Goal: Task Accomplishment & Management: Use online tool/utility

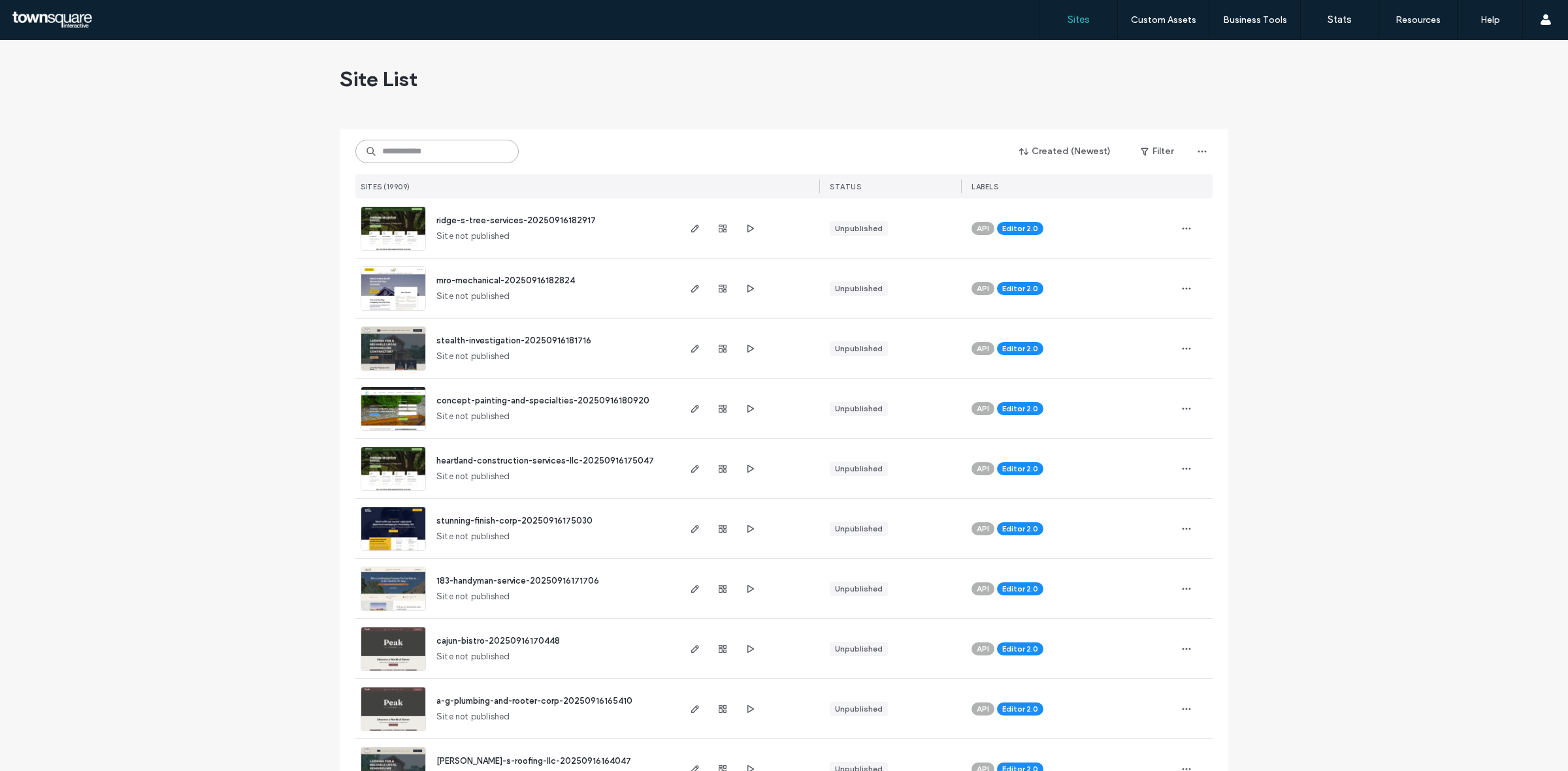
click at [485, 154] on input at bounding box center [437, 151] width 164 height 23
paste input "**********"
type input "**********"
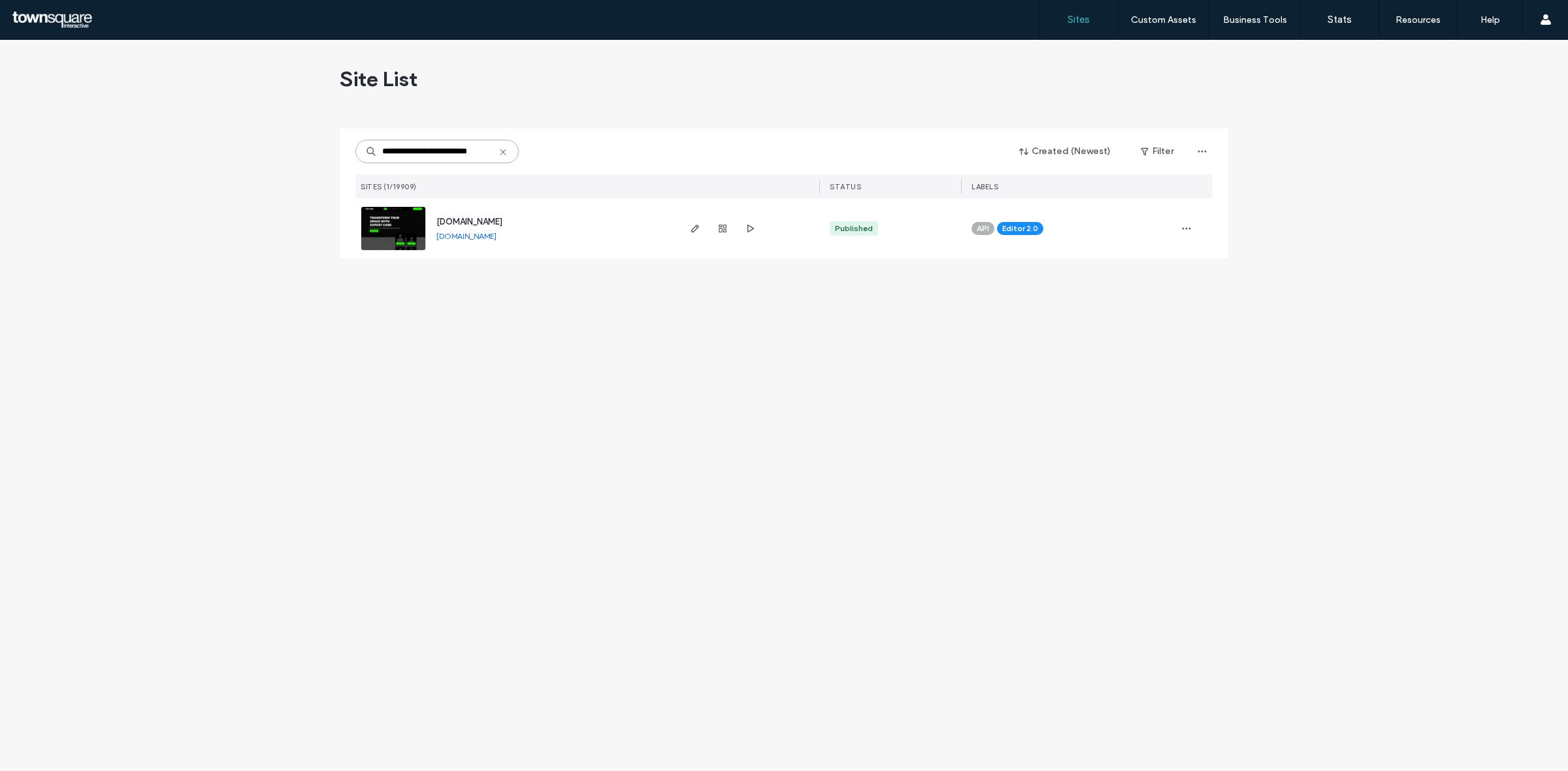
scroll to position [0, 0]
click at [697, 227] on use "button" at bounding box center [695, 229] width 8 height 8
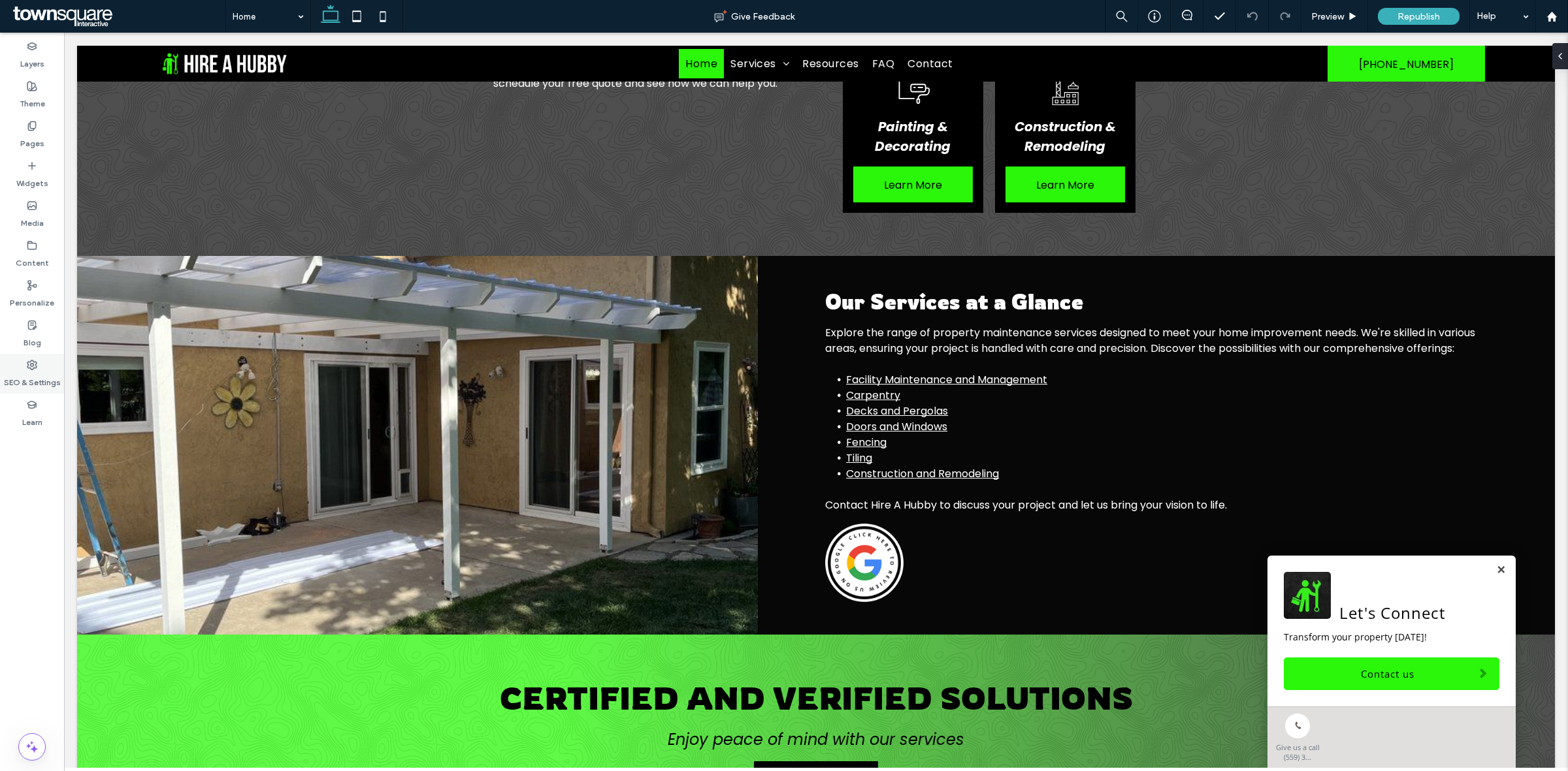
click at [37, 362] on use at bounding box center [31, 364] width 9 height 9
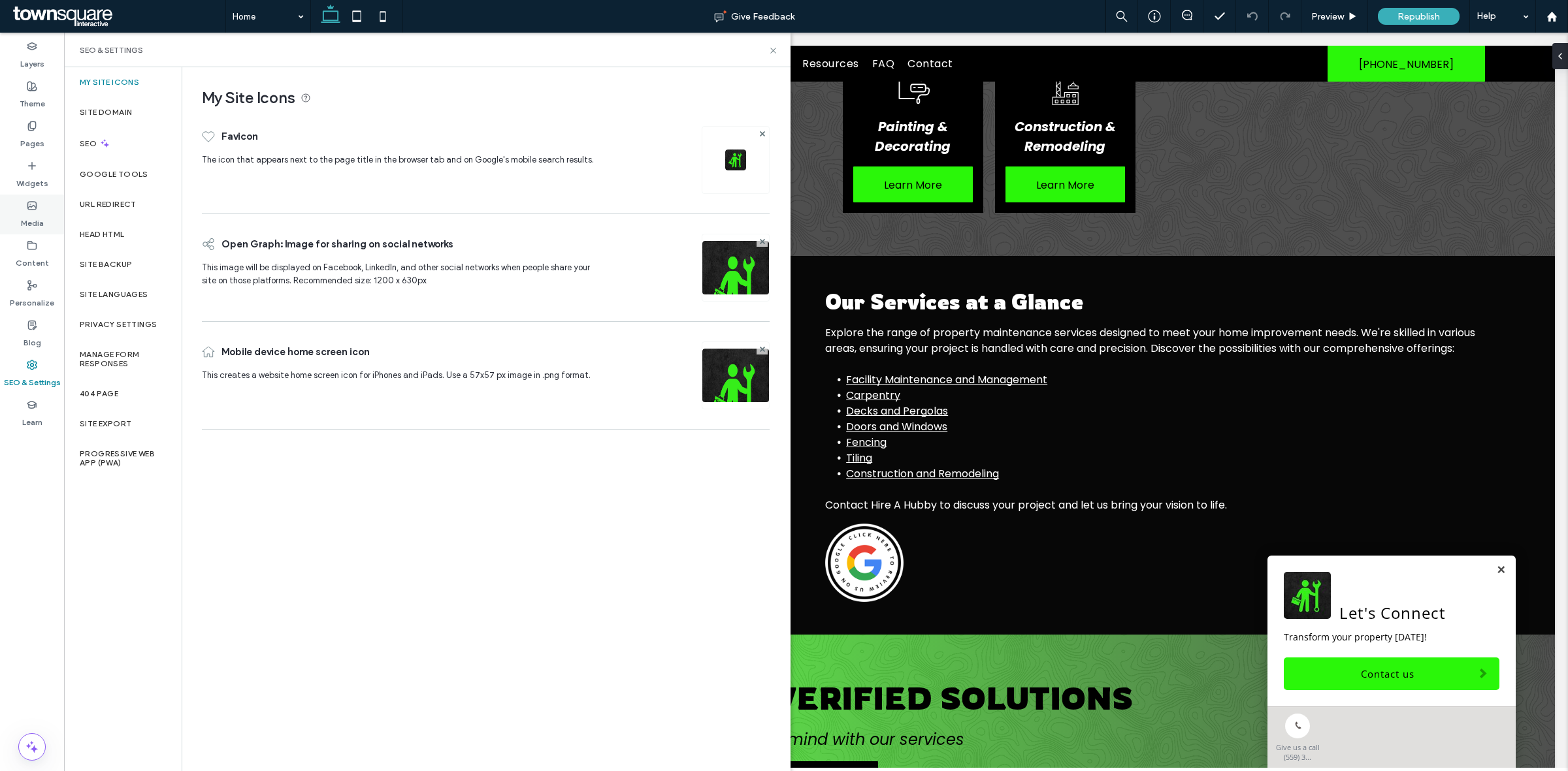
click at [31, 212] on label "Media" at bounding box center [33, 220] width 23 height 18
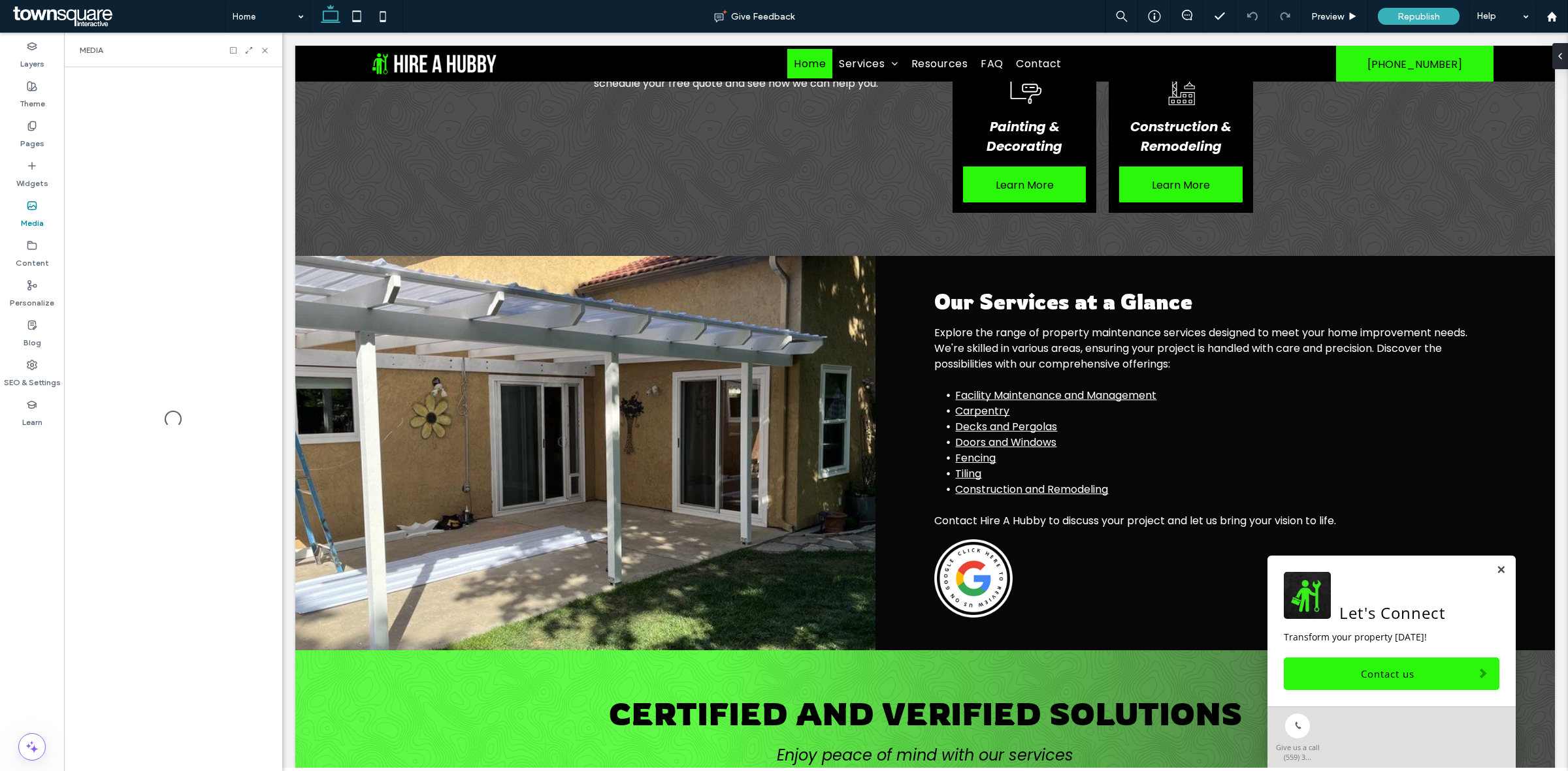
scroll to position [854, 0]
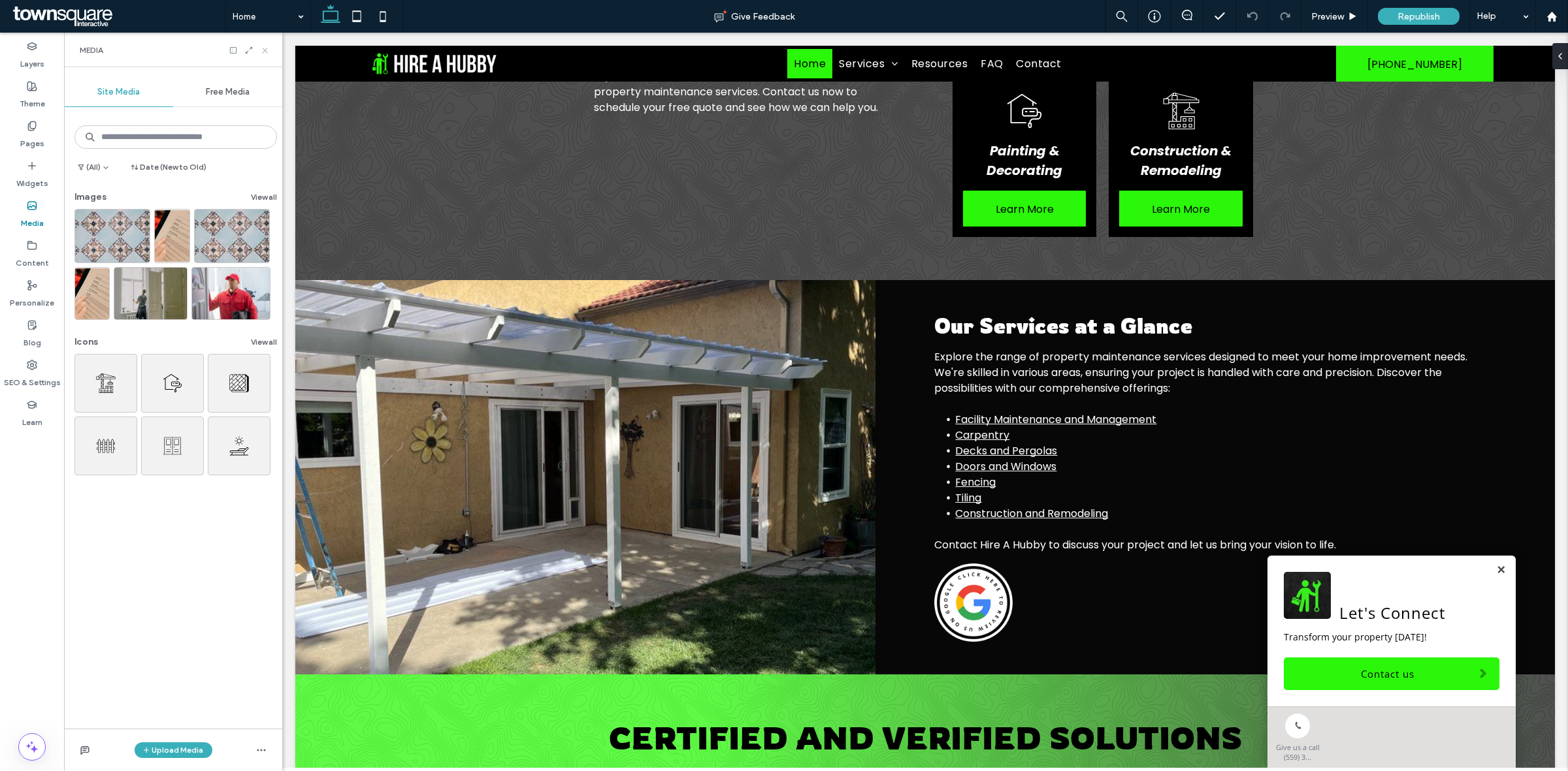
click at [267, 46] on icon at bounding box center [265, 50] width 10 height 10
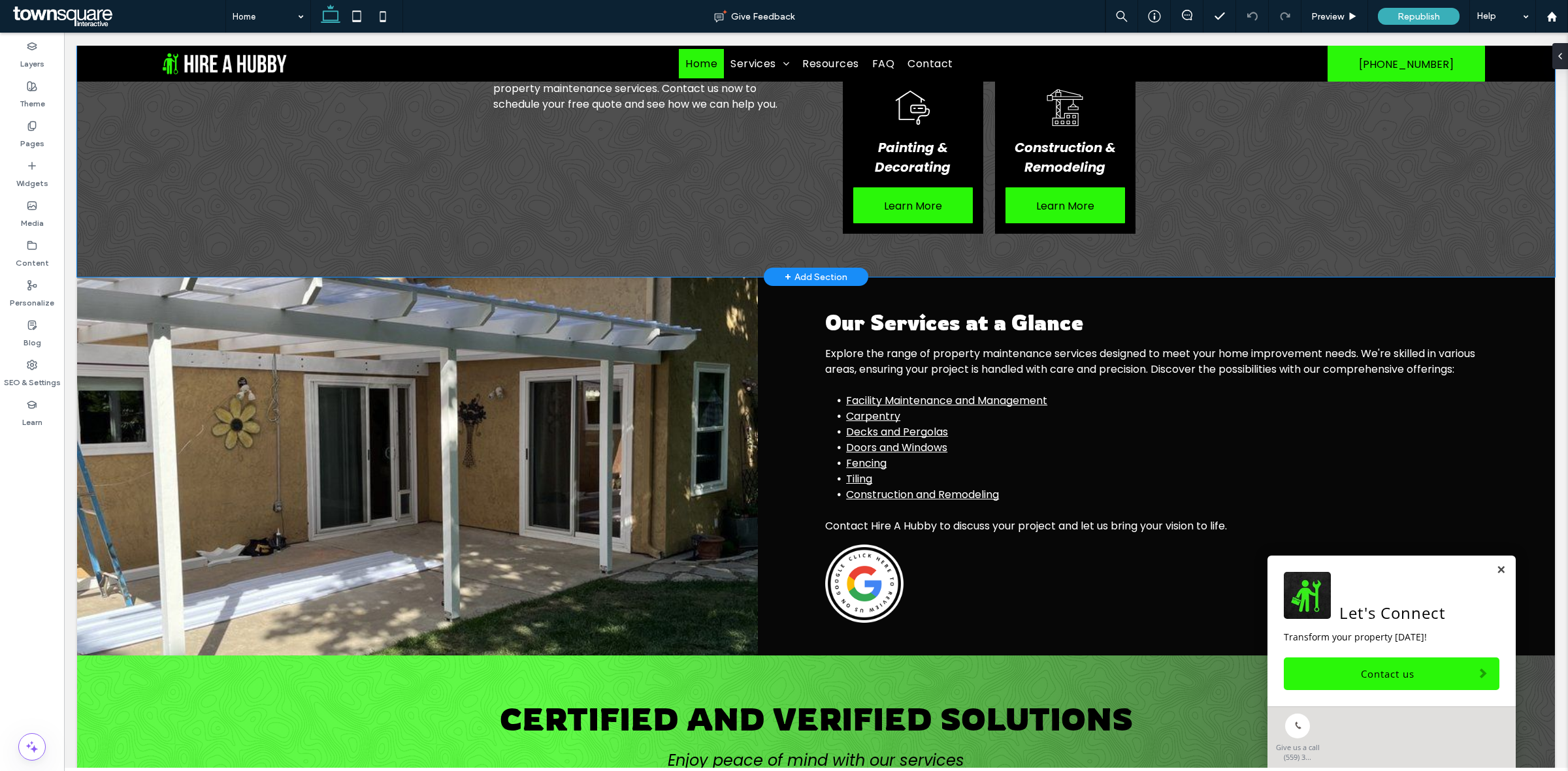
scroll to position [879, 0]
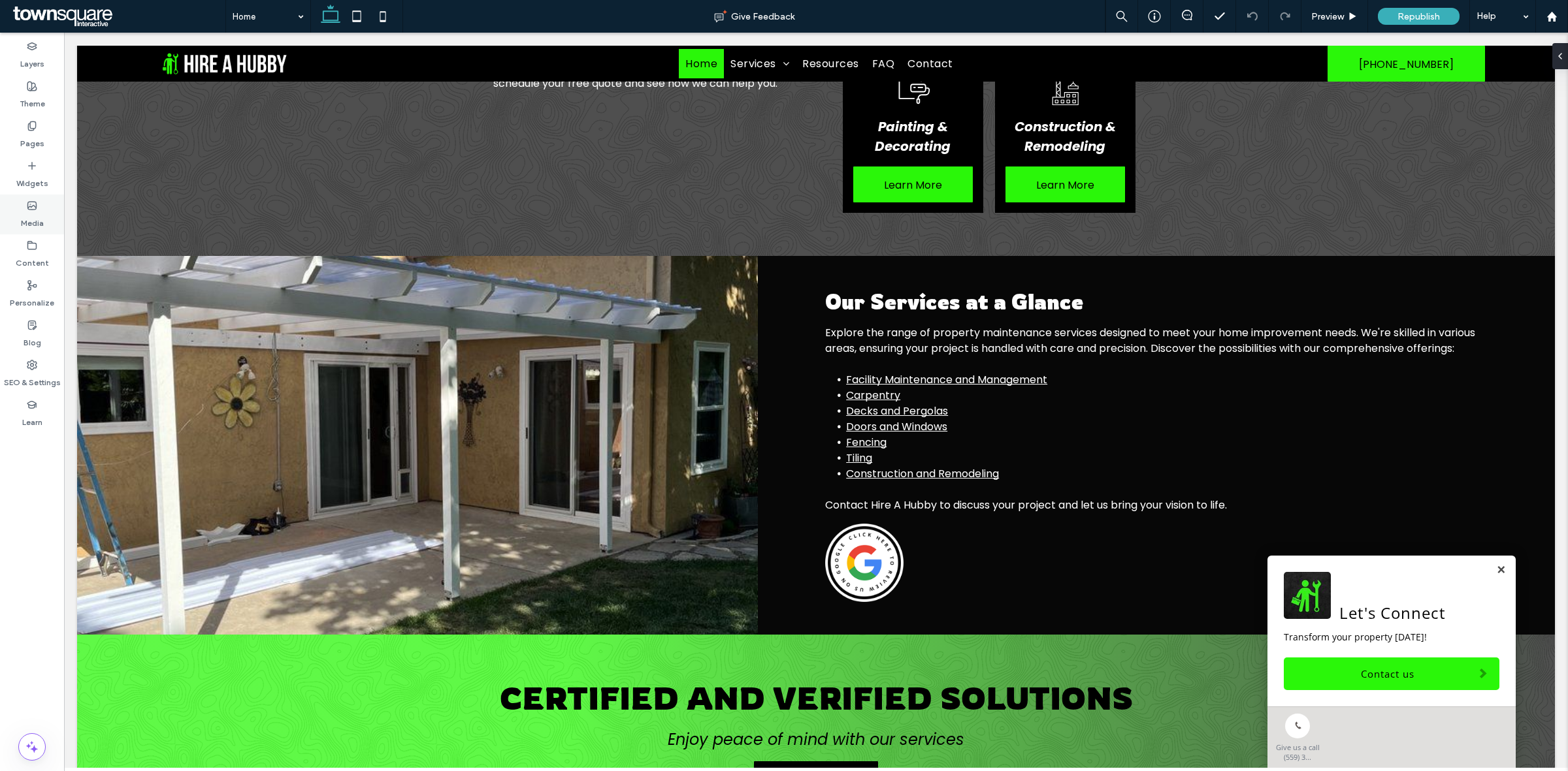
click at [34, 214] on label "Media" at bounding box center [33, 220] width 23 height 18
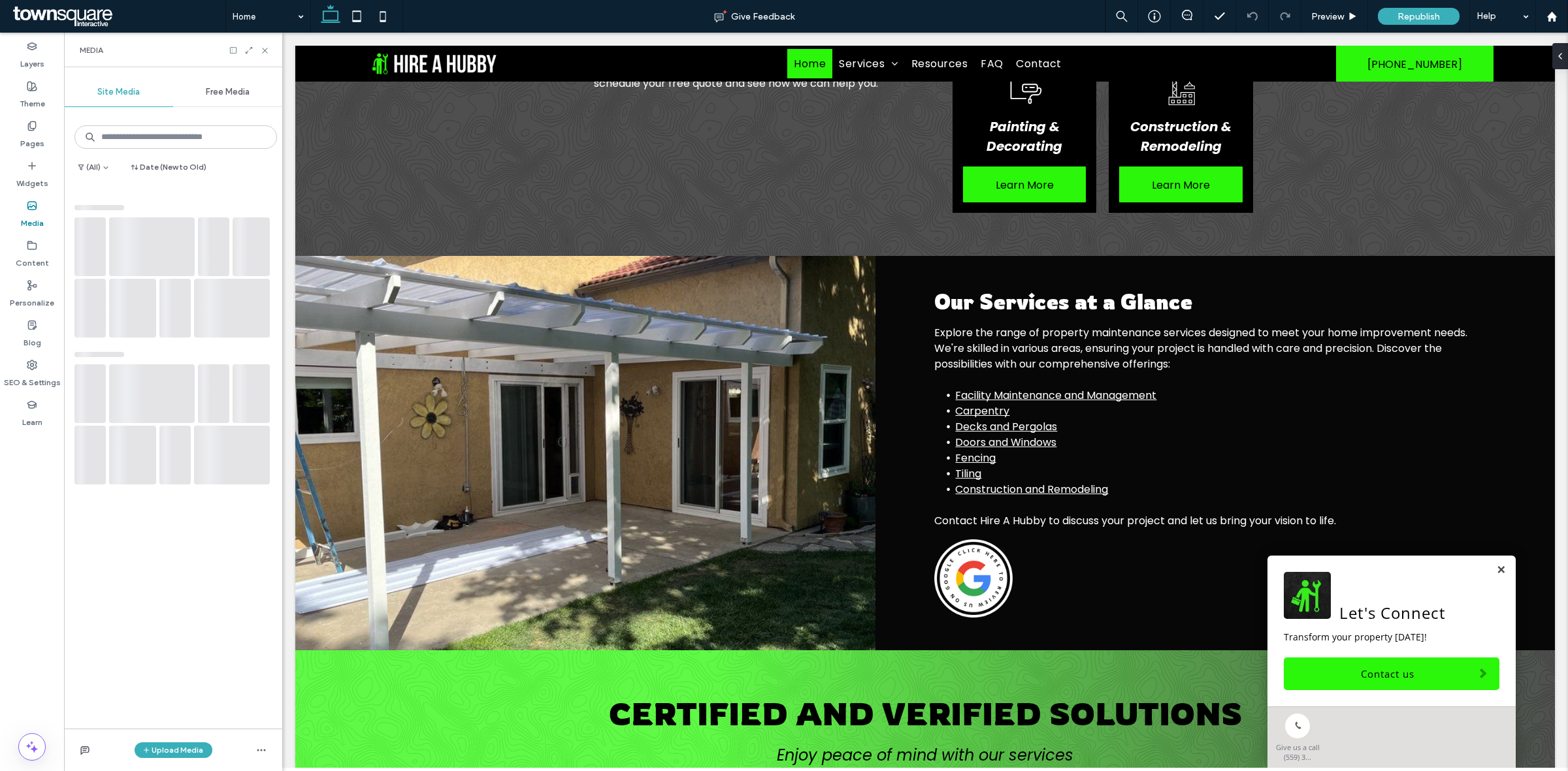
scroll to position [854, 0]
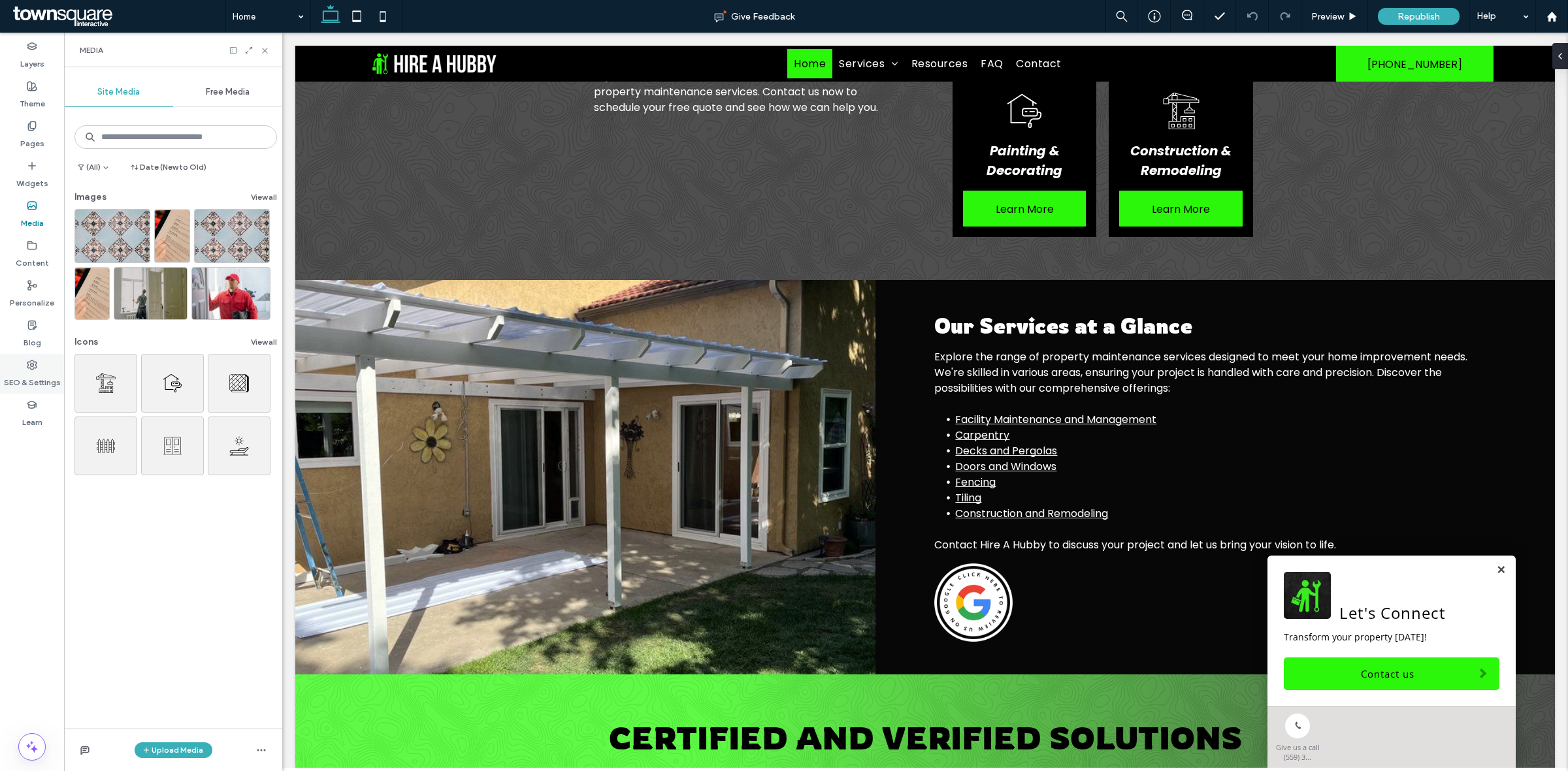
click at [31, 361] on icon at bounding box center [32, 364] width 11 height 11
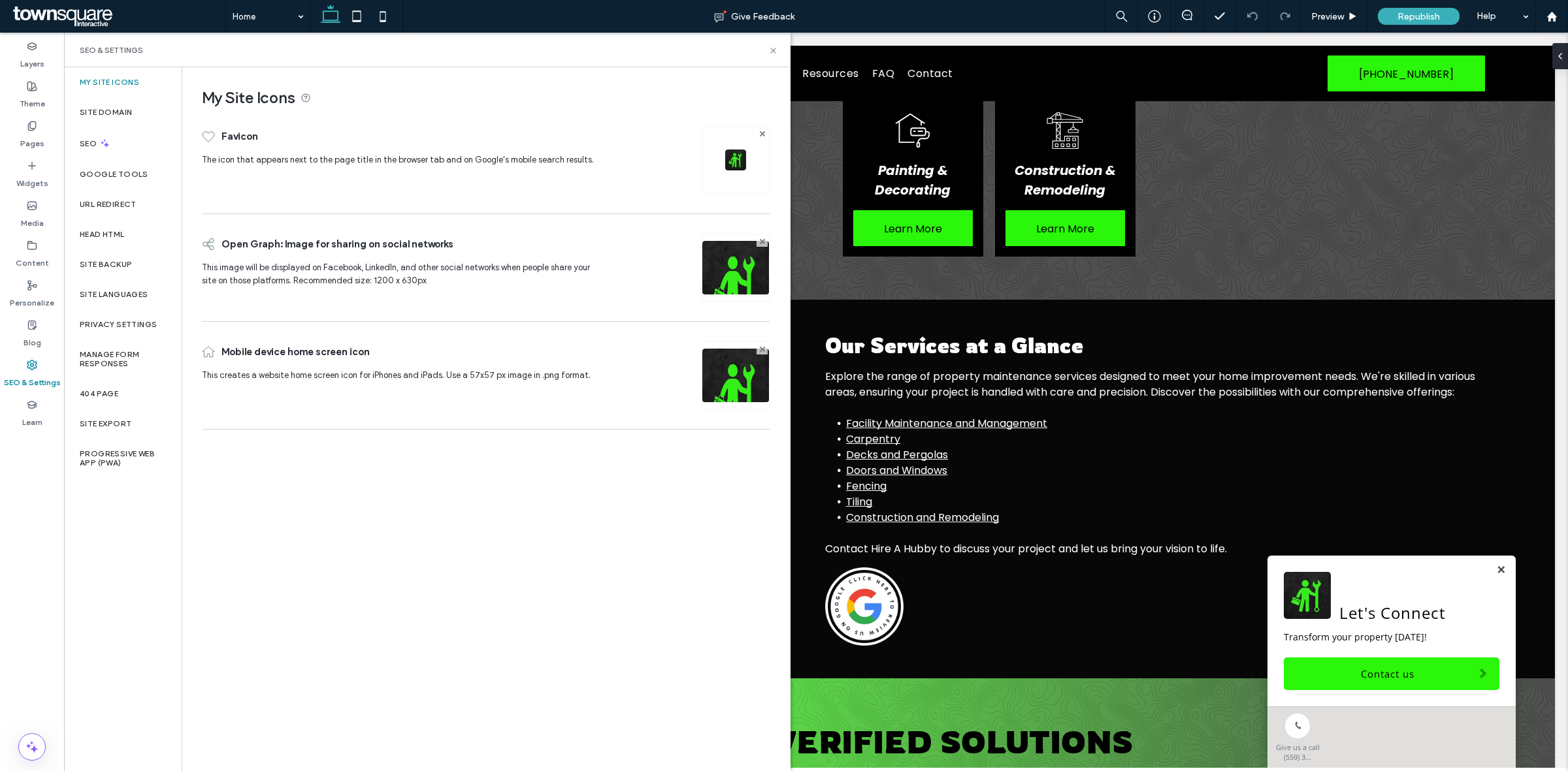
scroll to position [879, 0]
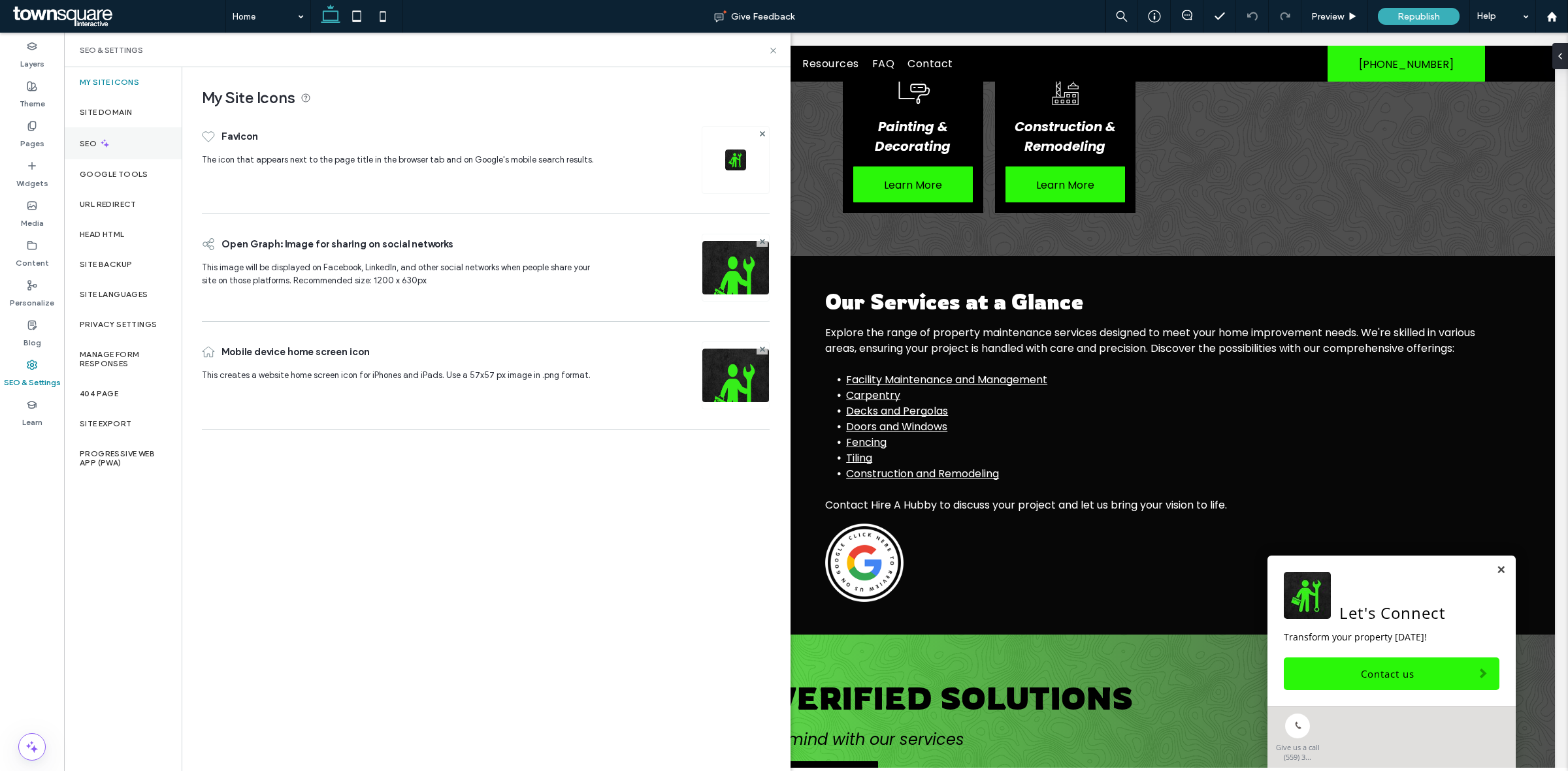
click at [119, 136] on div "SEO" at bounding box center [122, 142] width 117 height 32
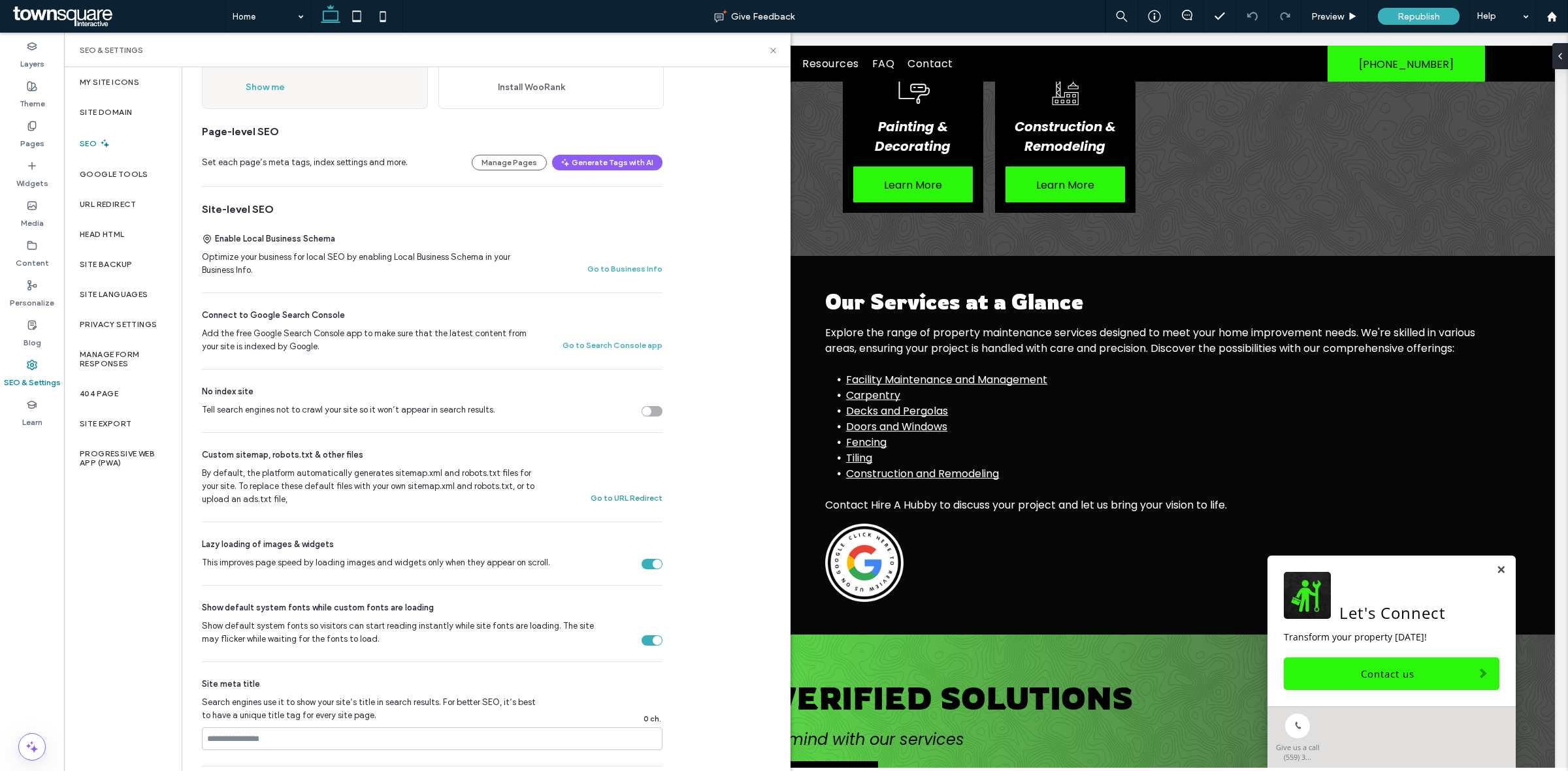
scroll to position [164, 0]
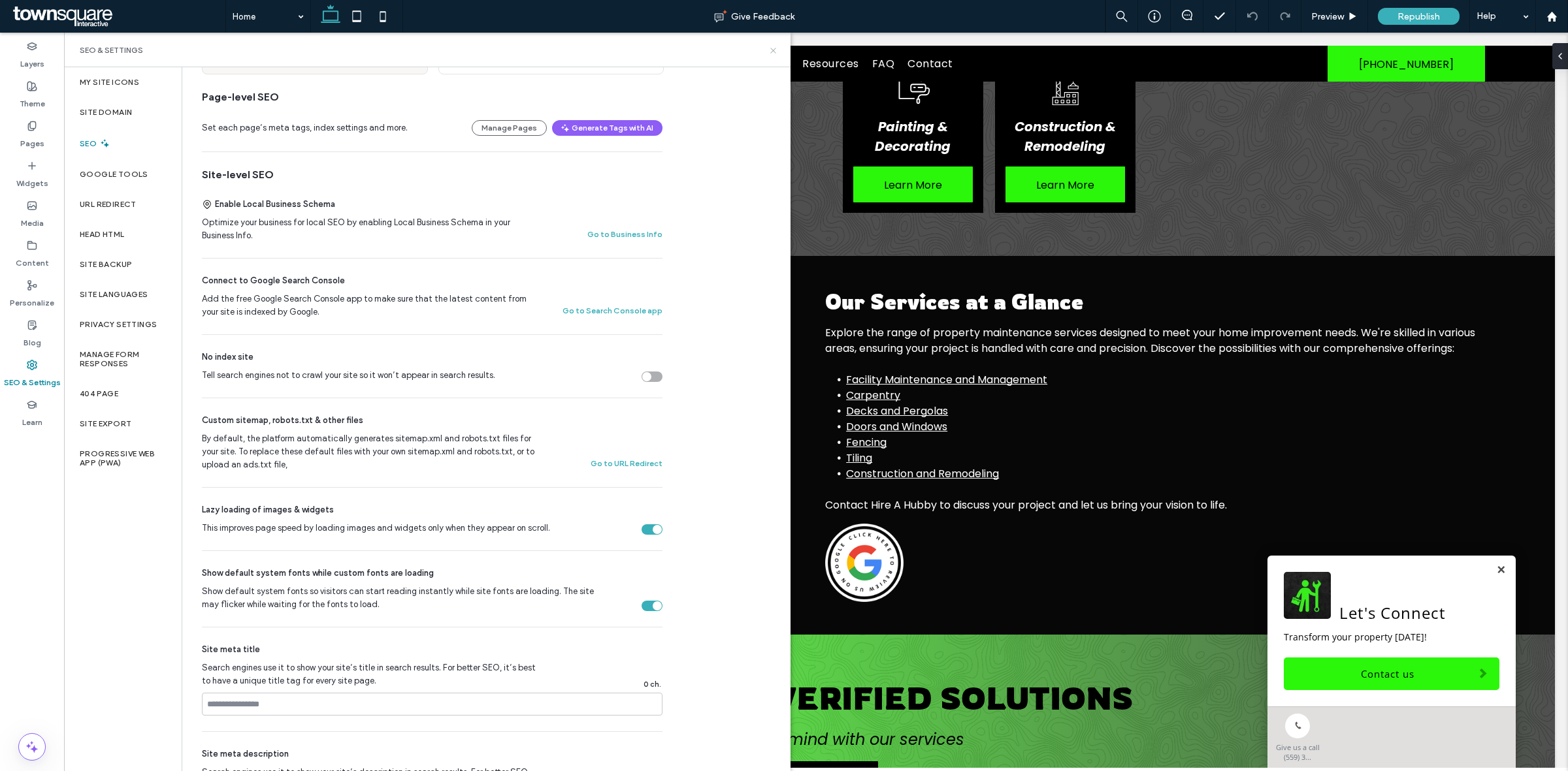
click at [777, 49] on icon at bounding box center [773, 50] width 10 height 10
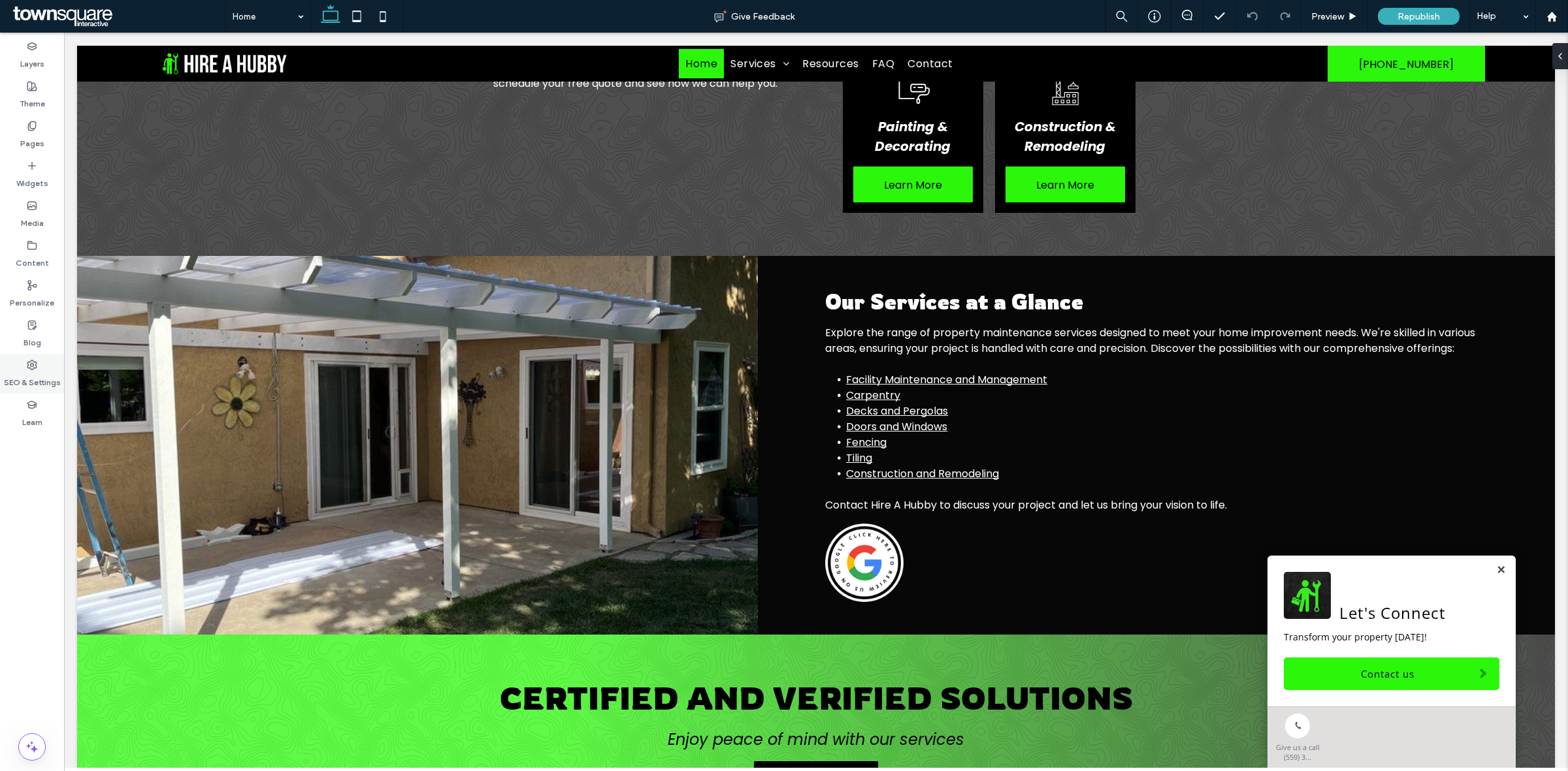
click at [38, 372] on label "SEO & Settings" at bounding box center [32, 379] width 57 height 18
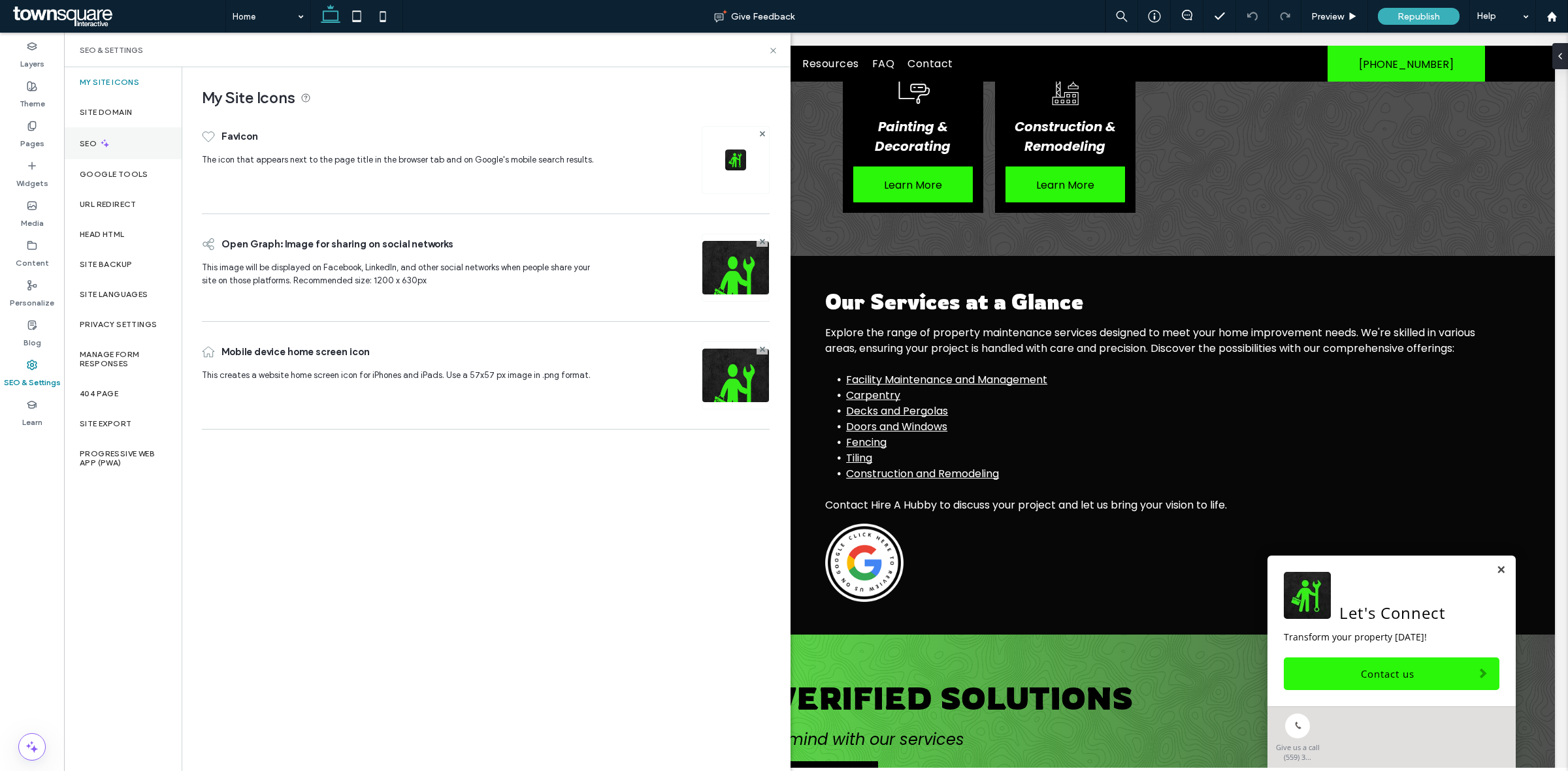
click at [97, 144] on label "SEO" at bounding box center [89, 143] width 19 height 9
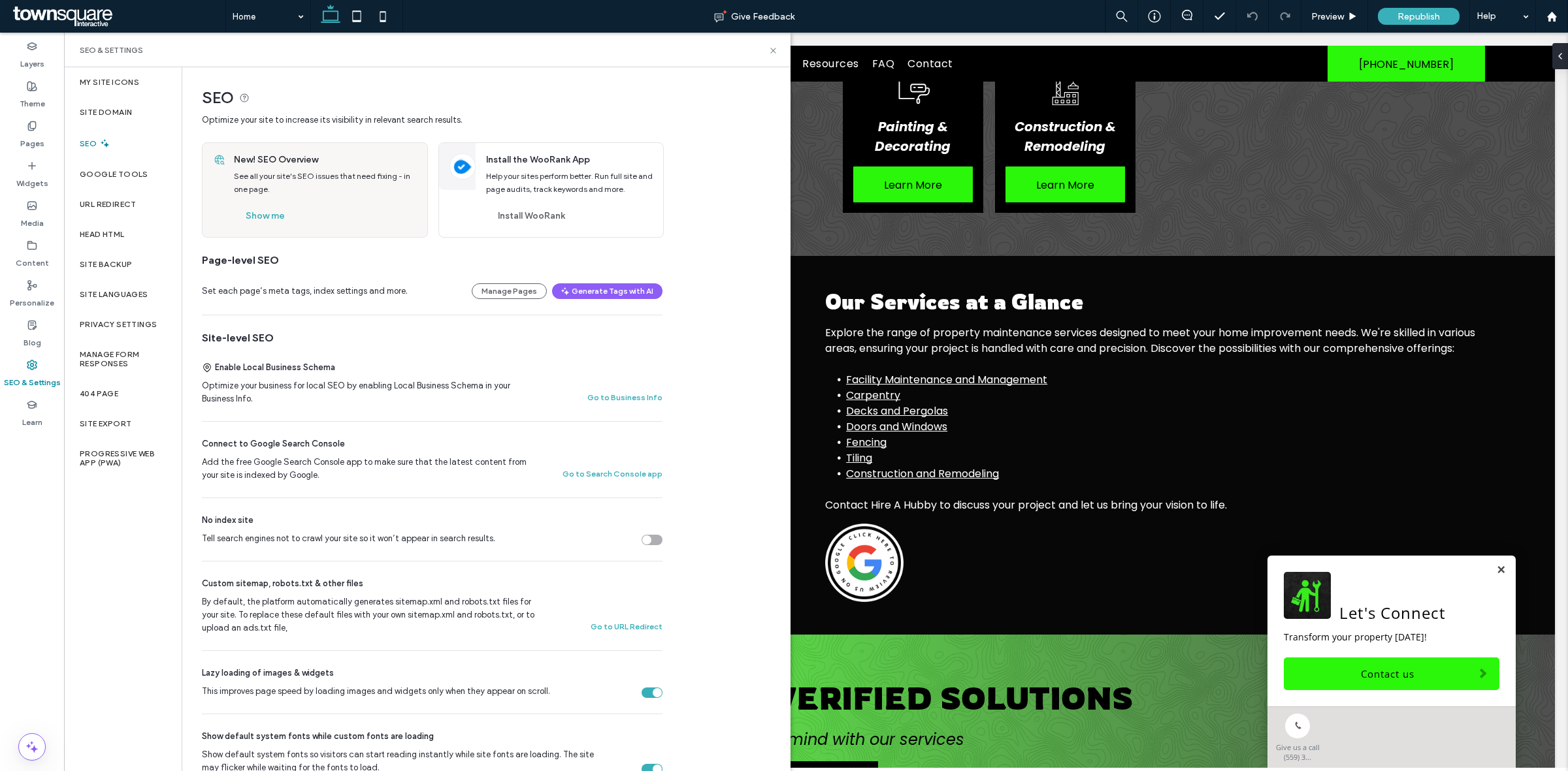
click at [526, 300] on div "Set each page’s meta tags, index settings and more. Manage Pages Generate Tags …" at bounding box center [431, 291] width 460 height 47
click at [275, 211] on button "Show me" at bounding box center [265, 216] width 63 height 21
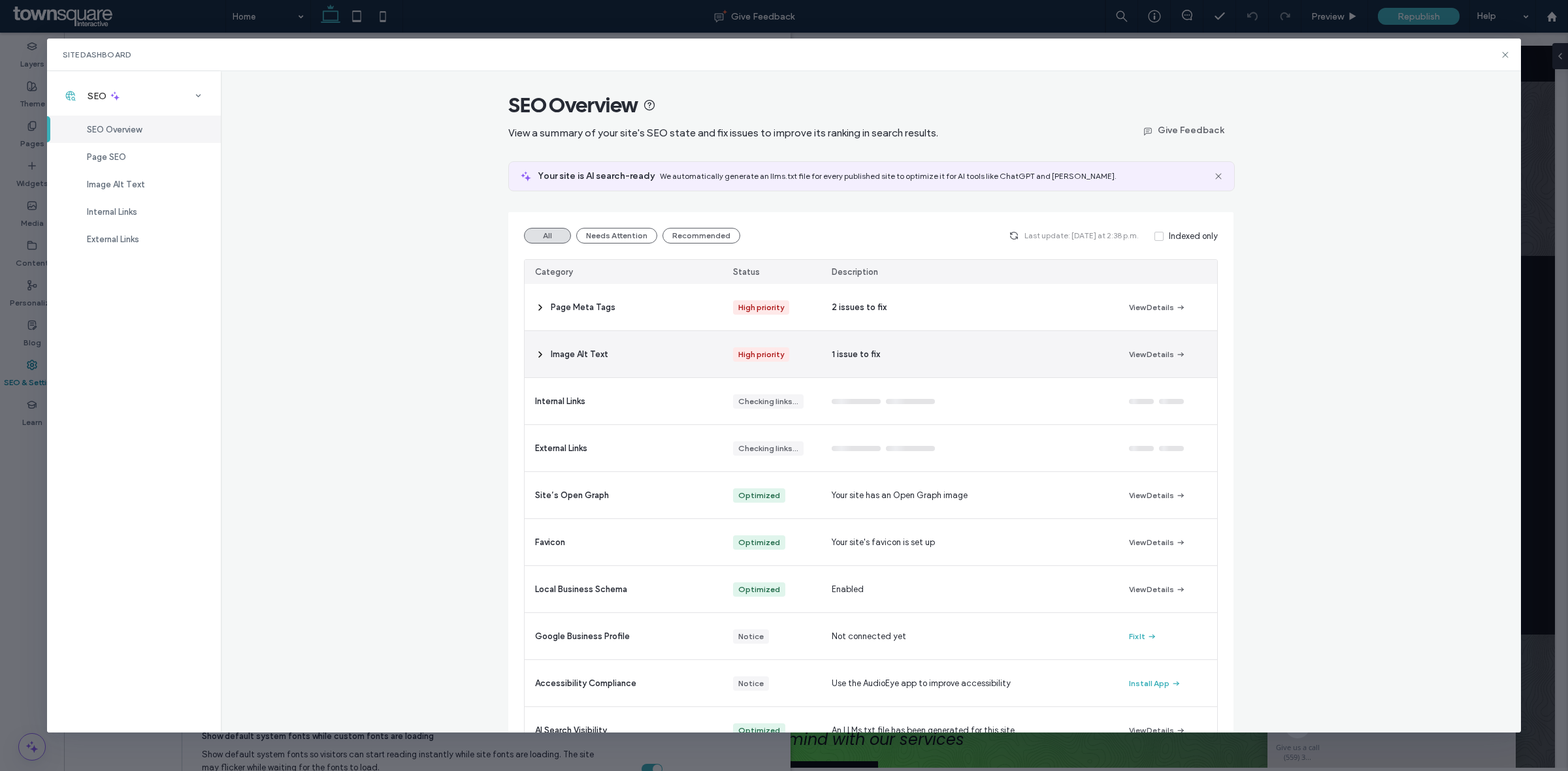
click at [979, 341] on div "1 issue to fix" at bounding box center [969, 355] width 297 height 46
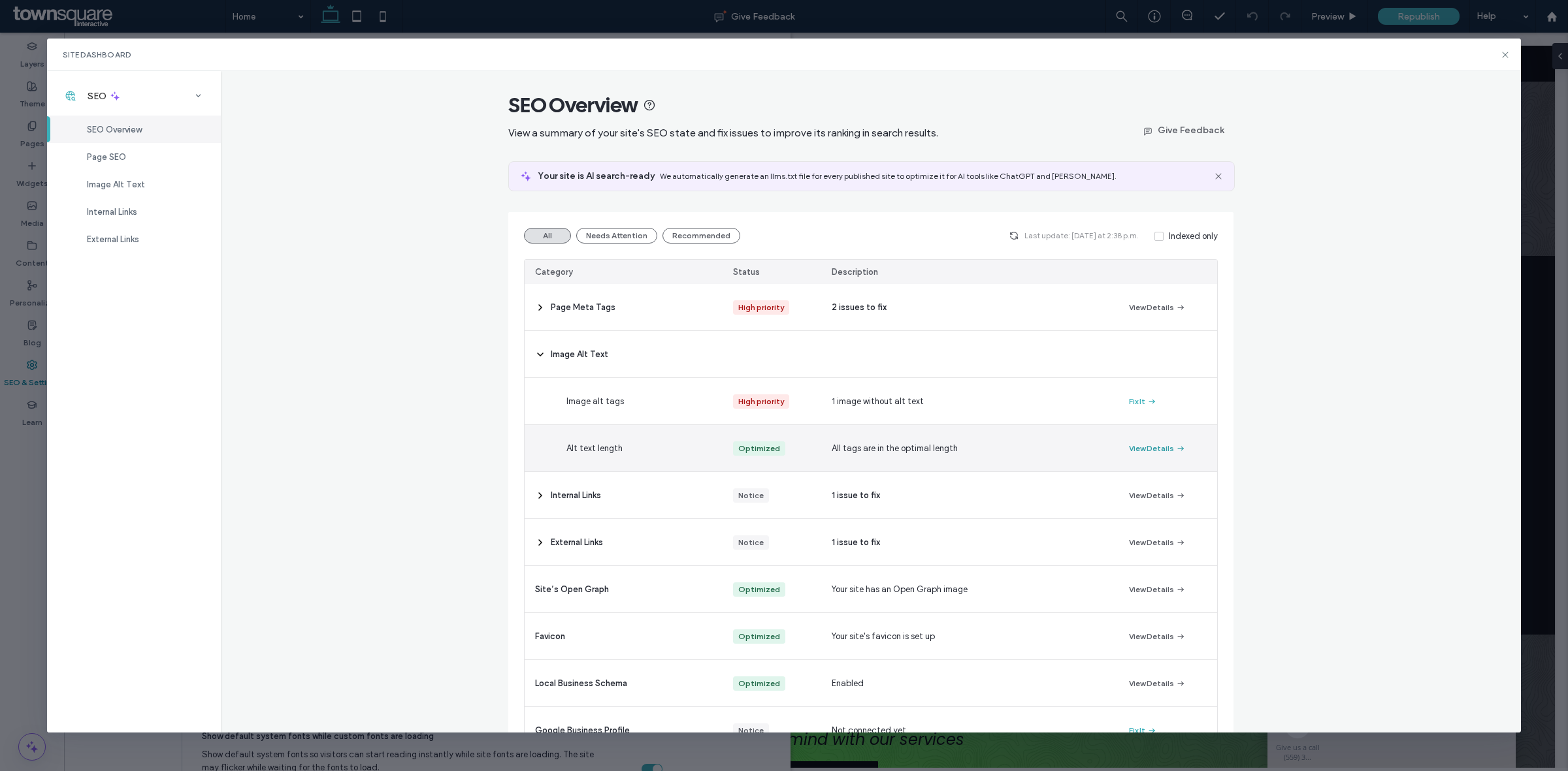
click at [1150, 454] on button "View Details" at bounding box center [1157, 448] width 57 height 15
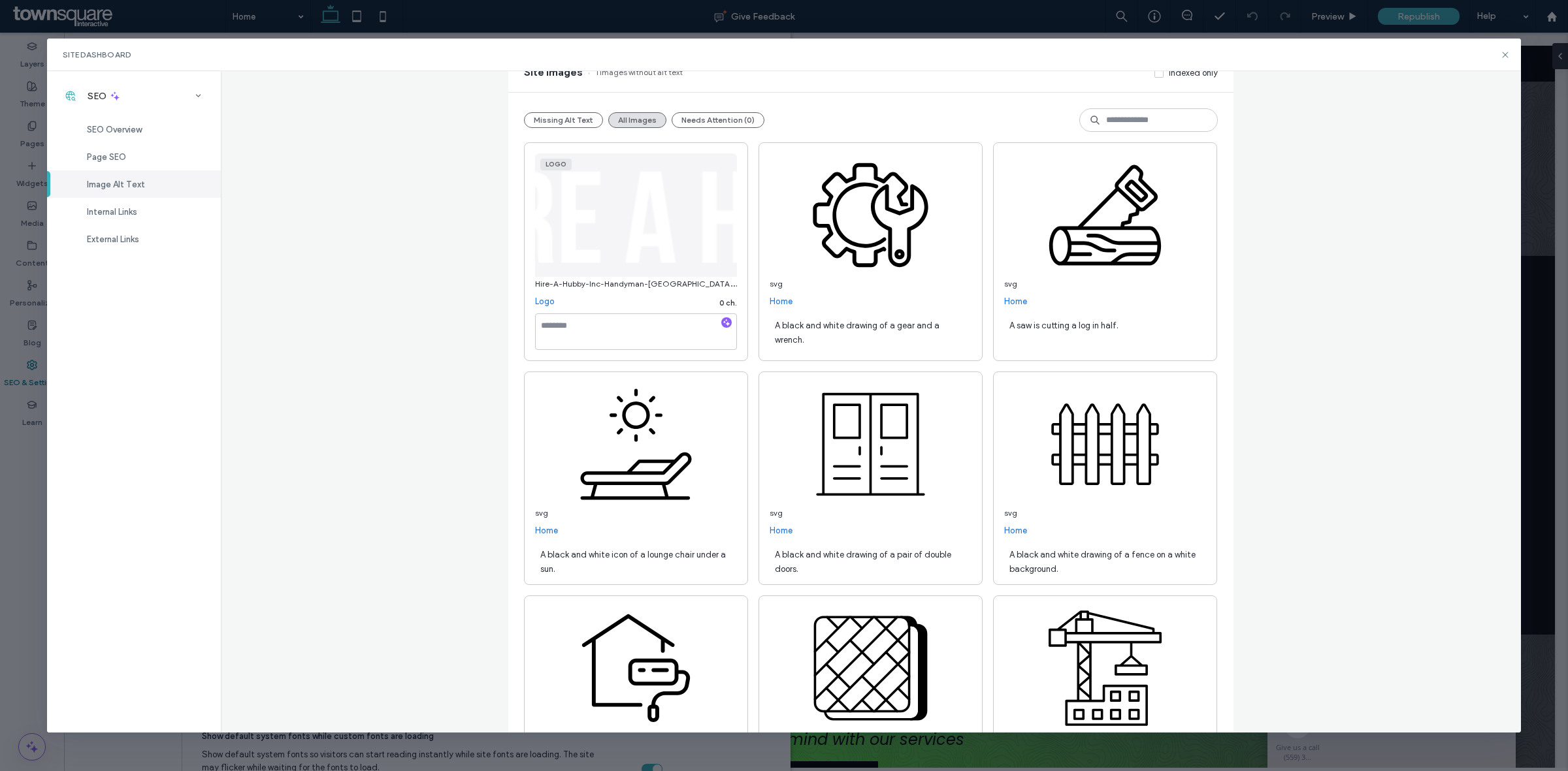
scroll to position [0, 0]
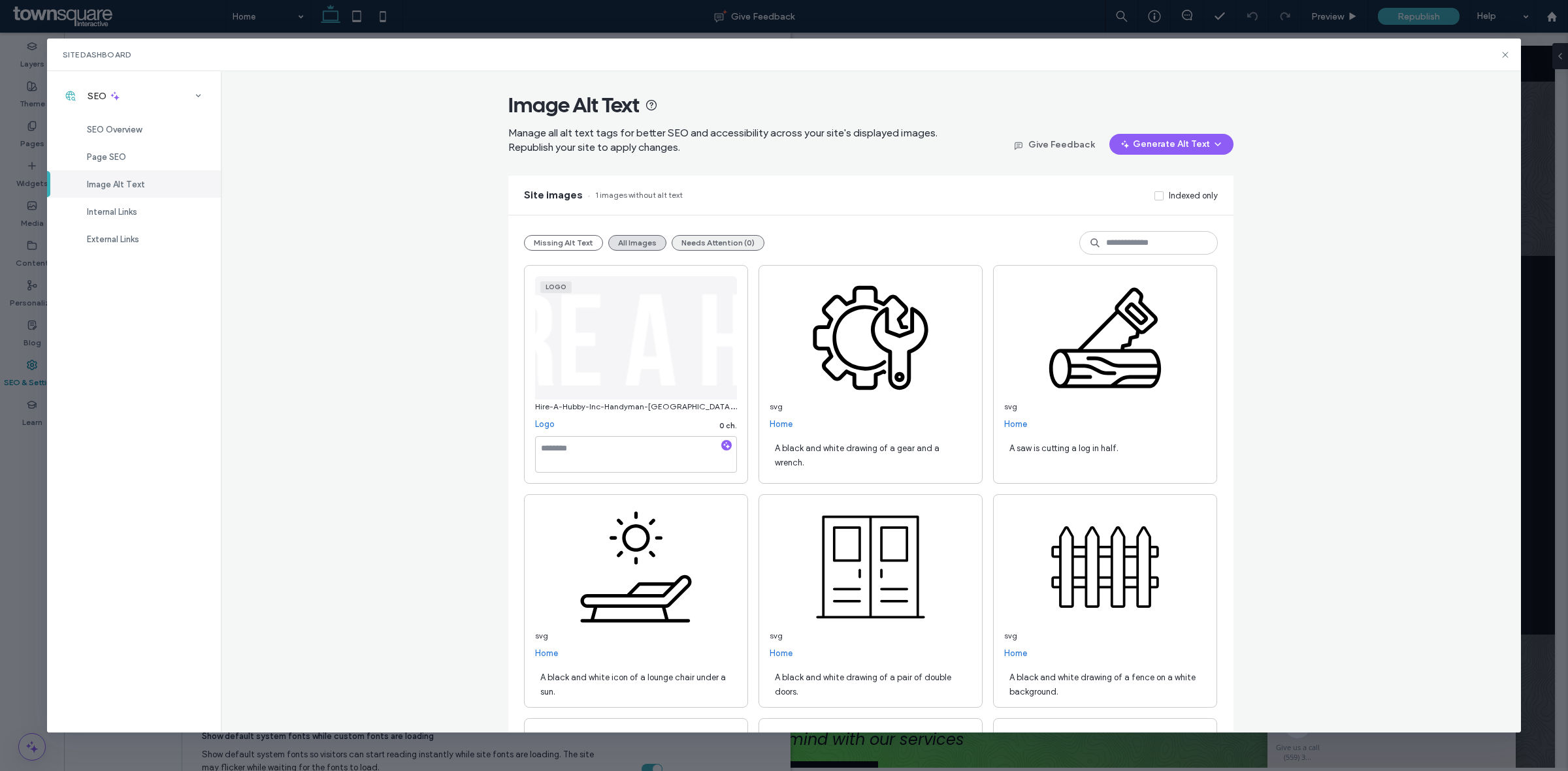
click at [713, 248] on button "Needs Attention (0)" at bounding box center [718, 243] width 93 height 15
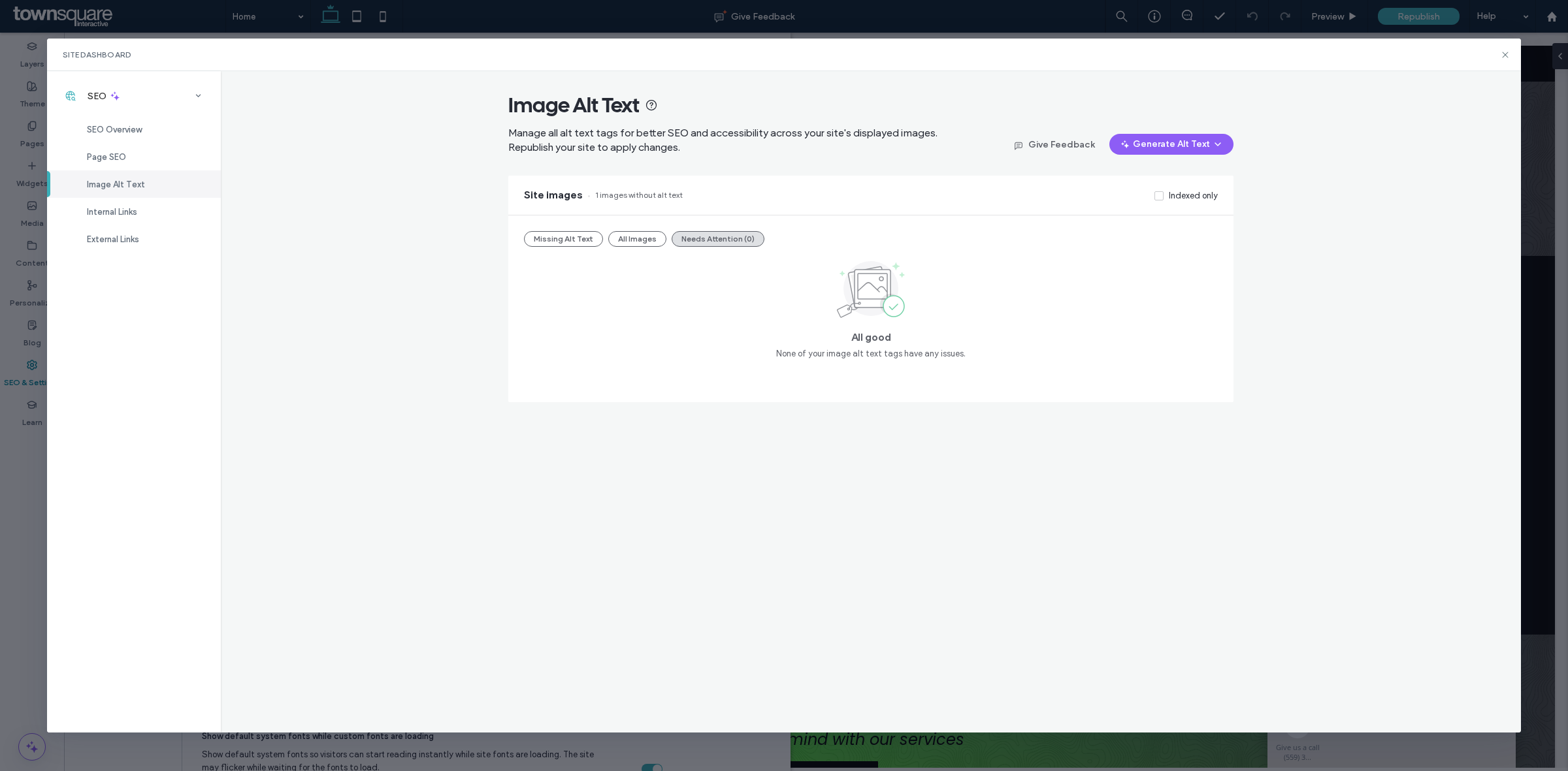
click at [580, 247] on div "Missing Alt Text All Images Needs Attention (0) All good None of your image alt…" at bounding box center [871, 308] width 725 height 187
click at [567, 237] on button "Missing Alt Text" at bounding box center [564, 239] width 79 height 15
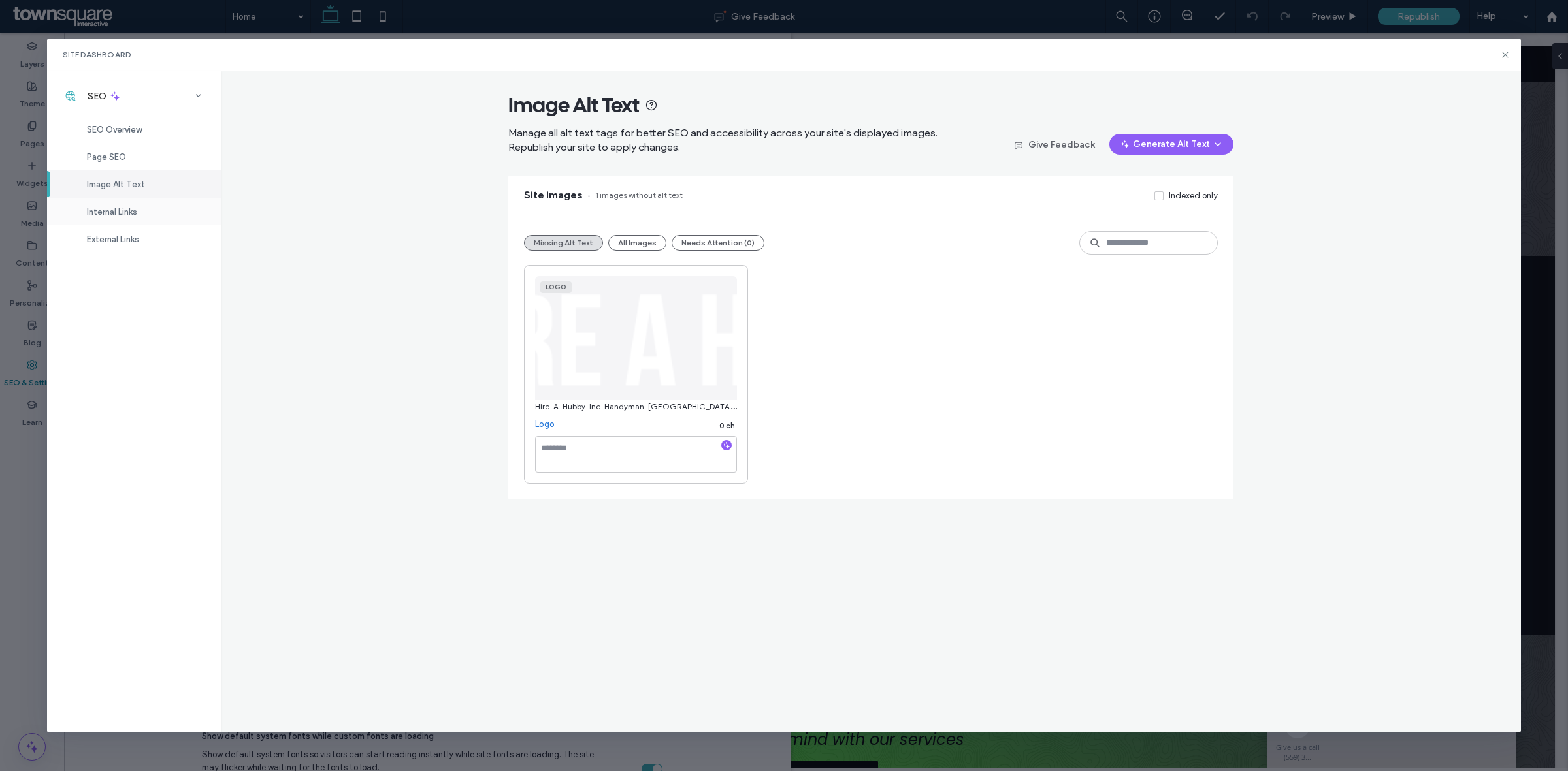
click at [141, 216] on div "Internal Links" at bounding box center [134, 211] width 173 height 27
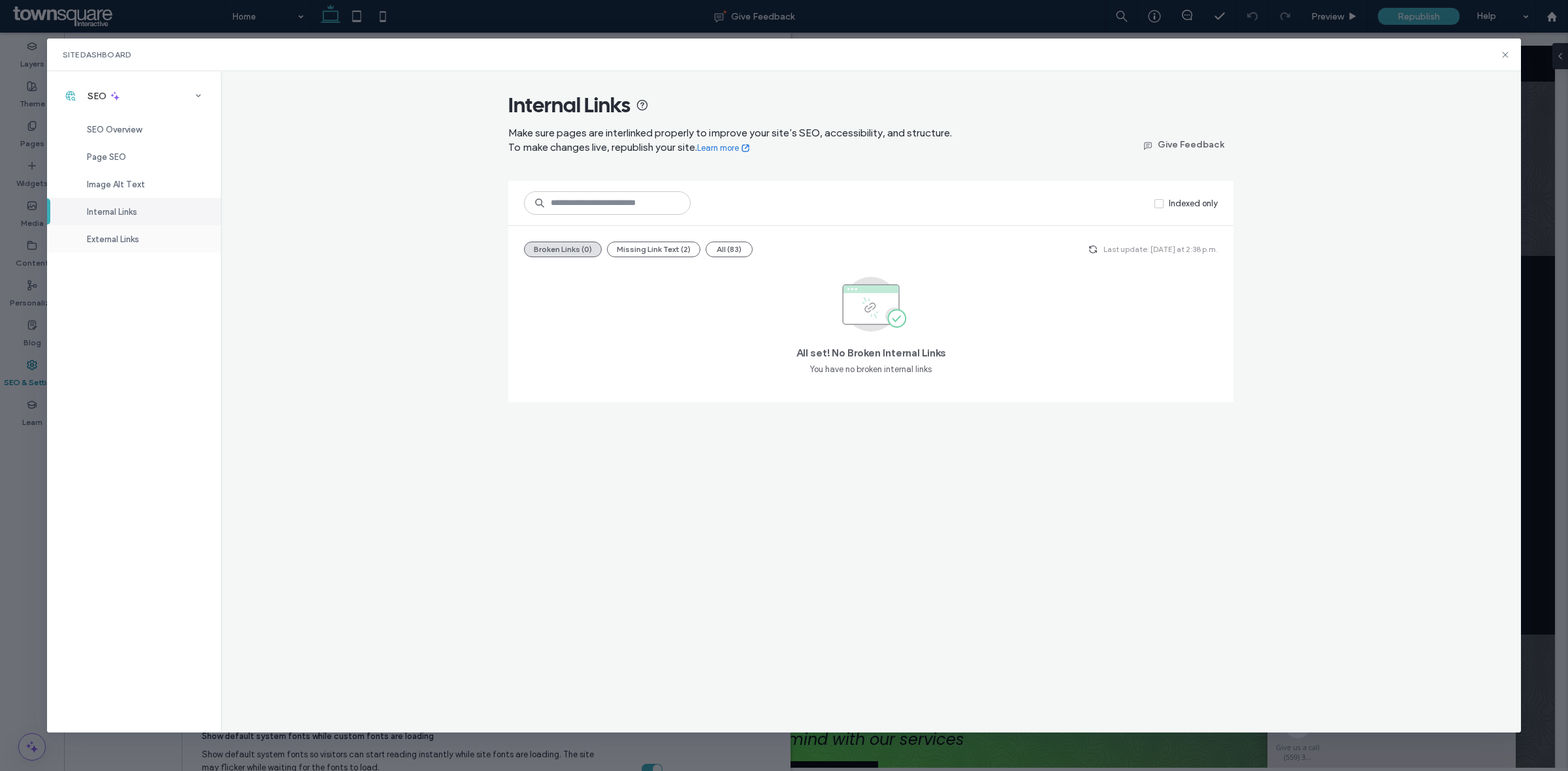
click at [141, 239] on div "External Links" at bounding box center [134, 239] width 173 height 27
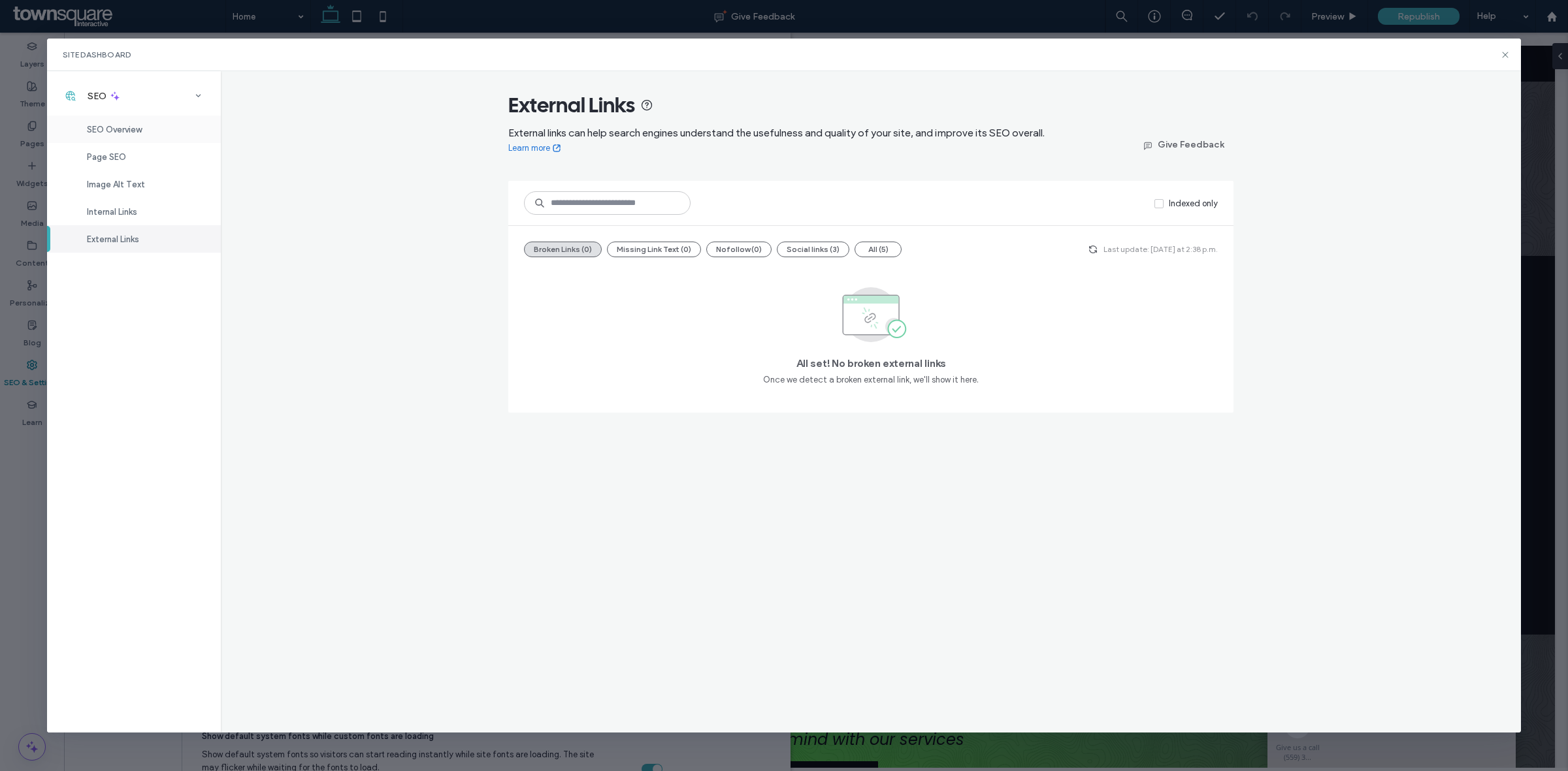
click at [121, 125] on span "SEO Overview" at bounding box center [114, 130] width 55 height 10
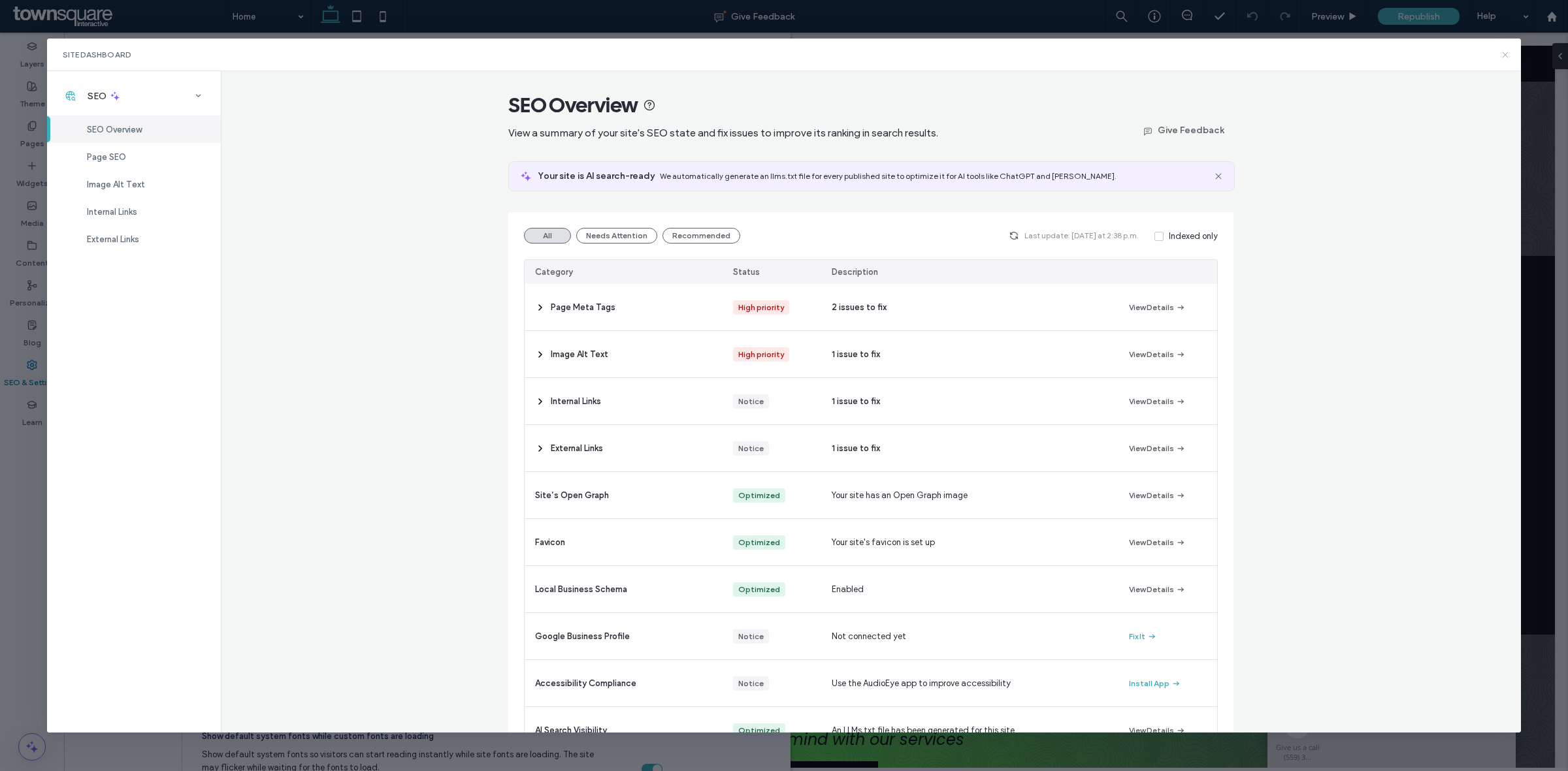
click at [1503, 53] on use at bounding box center [1505, 54] width 6 height 6
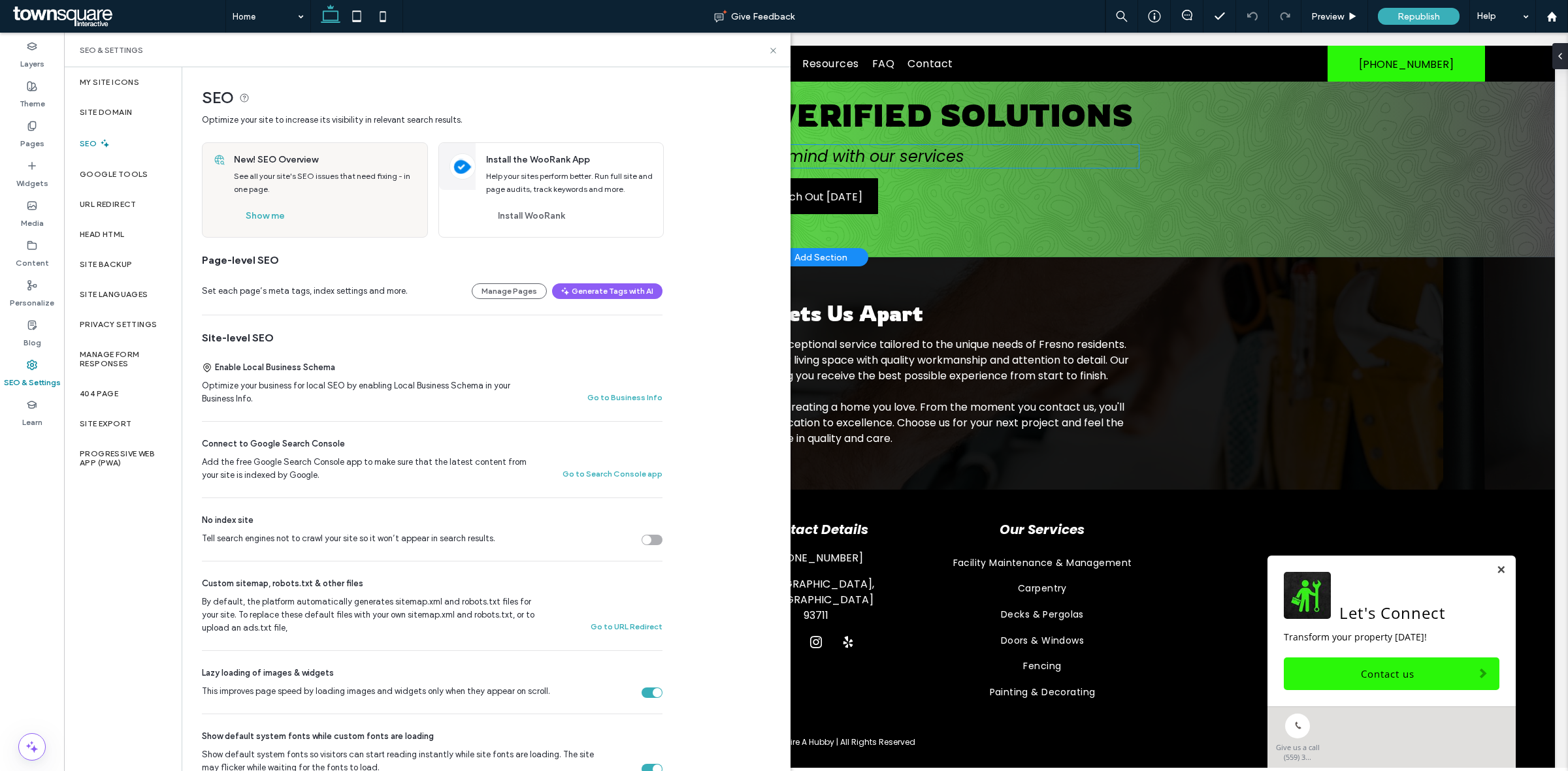
scroll to position [1528, 0]
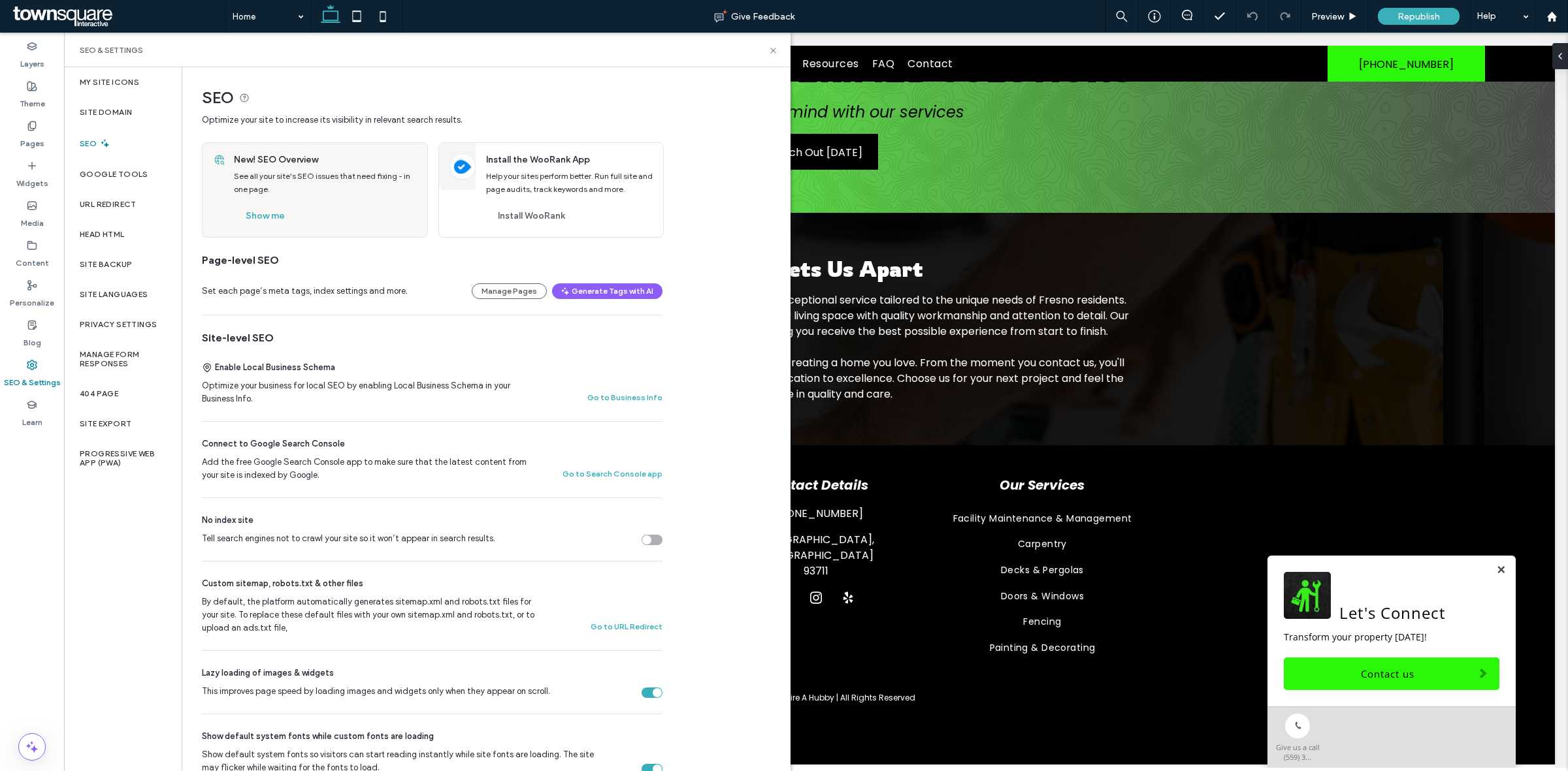
click at [772, 59] on div "SEO & Settings" at bounding box center [427, 50] width 727 height 35
click at [772, 55] on div "SEO & Settings" at bounding box center [427, 50] width 727 height 35
click at [773, 43] on div "SEO & Settings" at bounding box center [427, 50] width 727 height 35
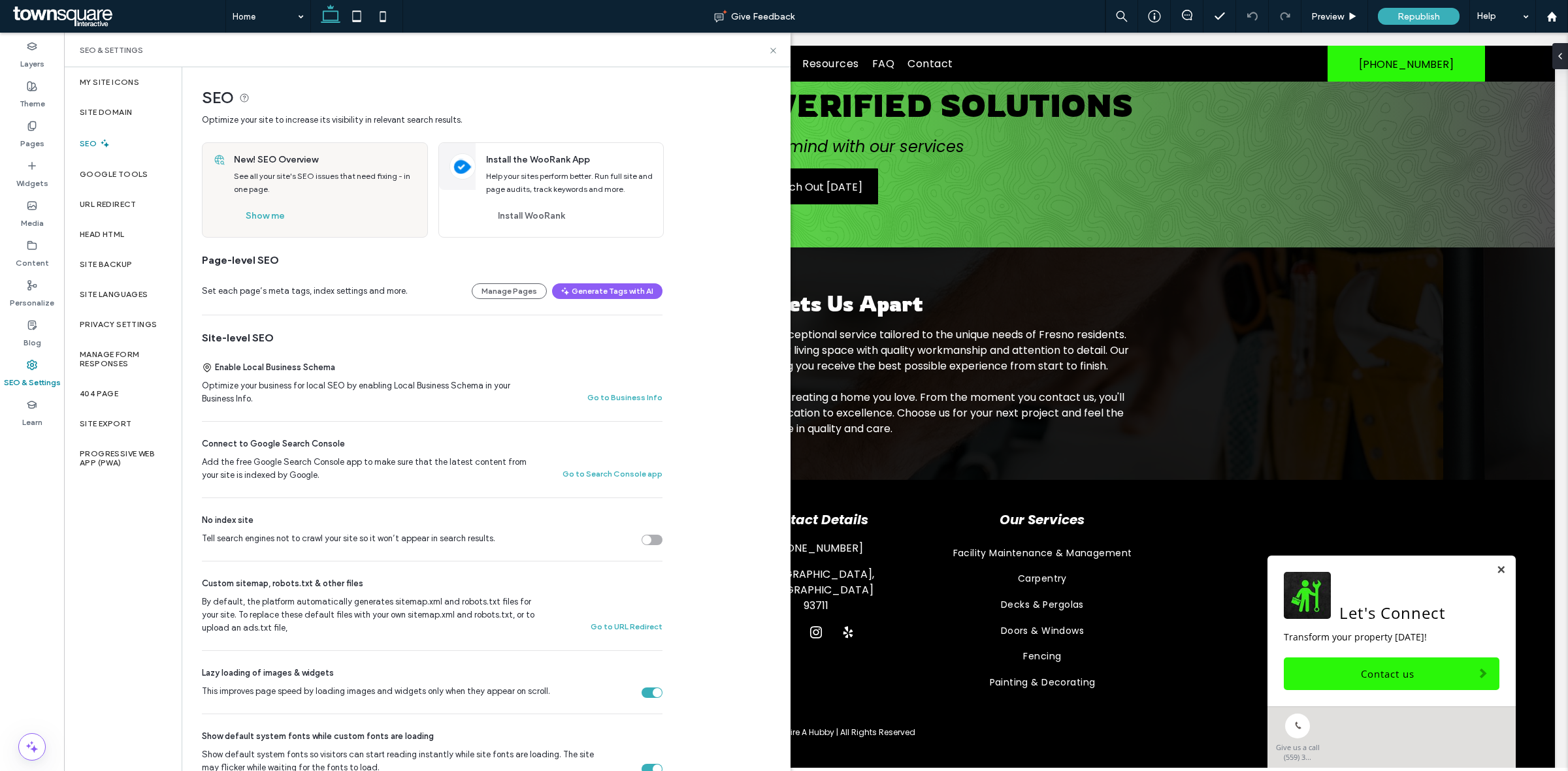
scroll to position [1446, 0]
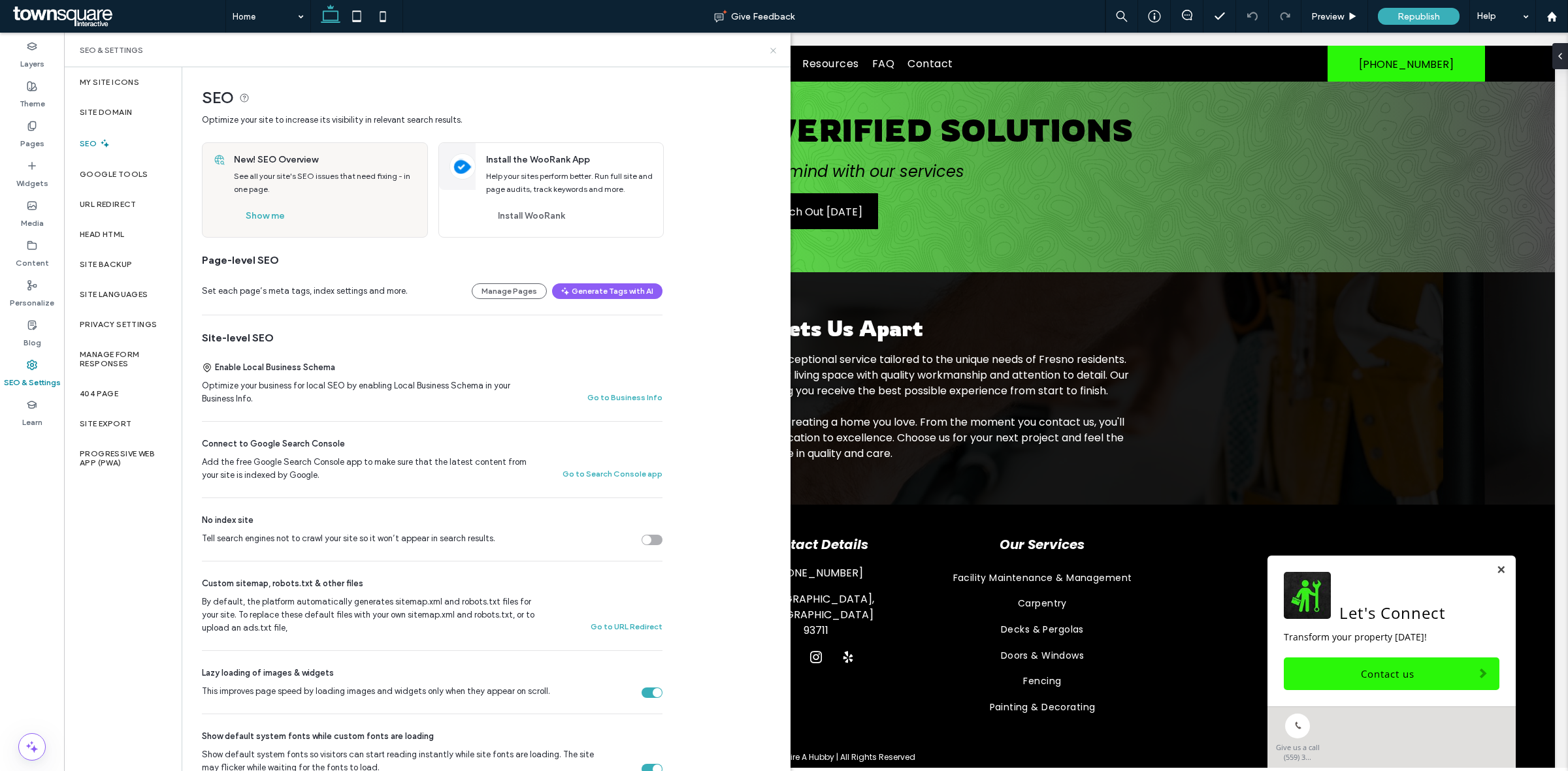
click at [775, 49] on icon at bounding box center [773, 50] width 10 height 10
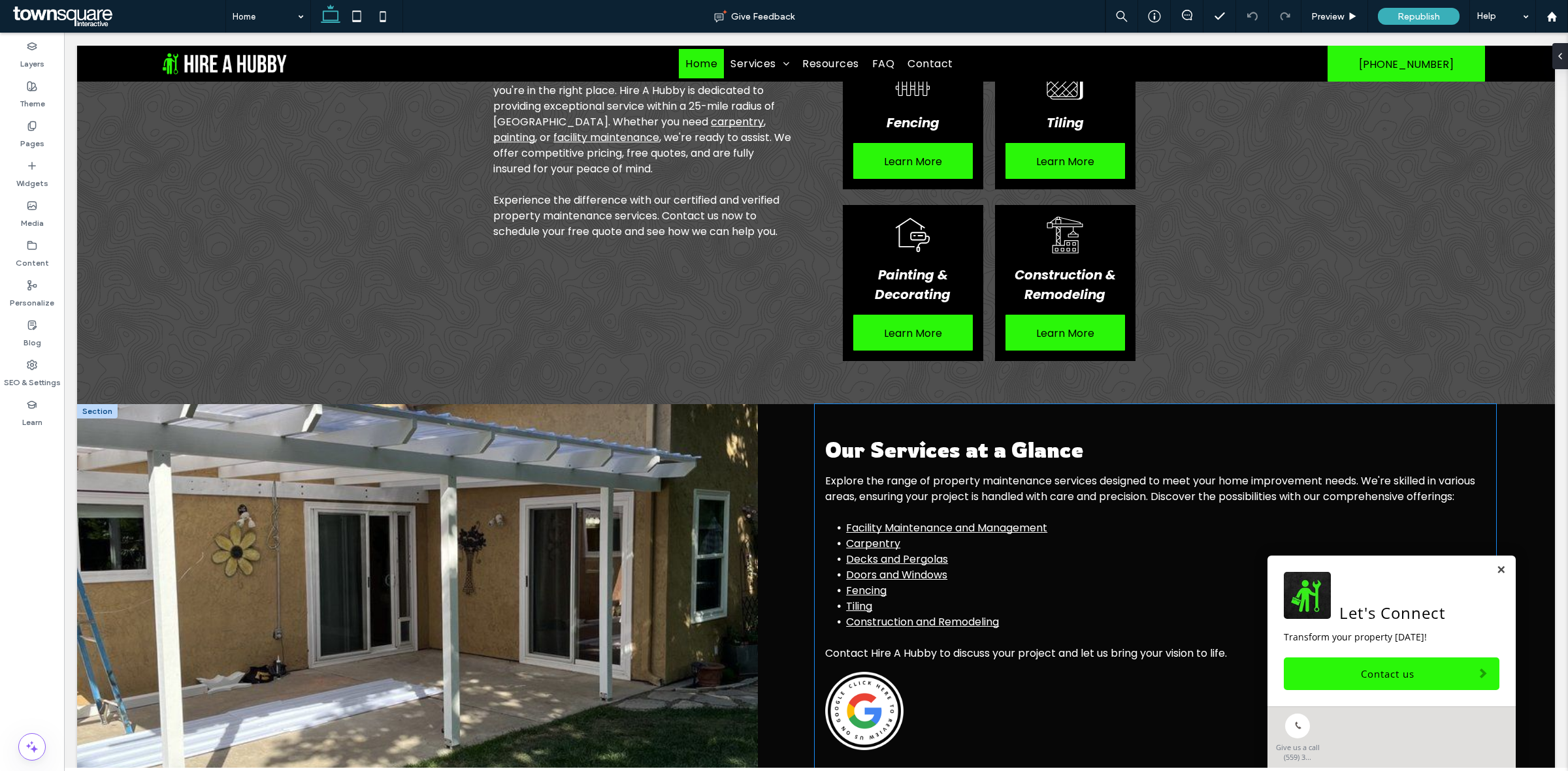
scroll to position [875, 0]
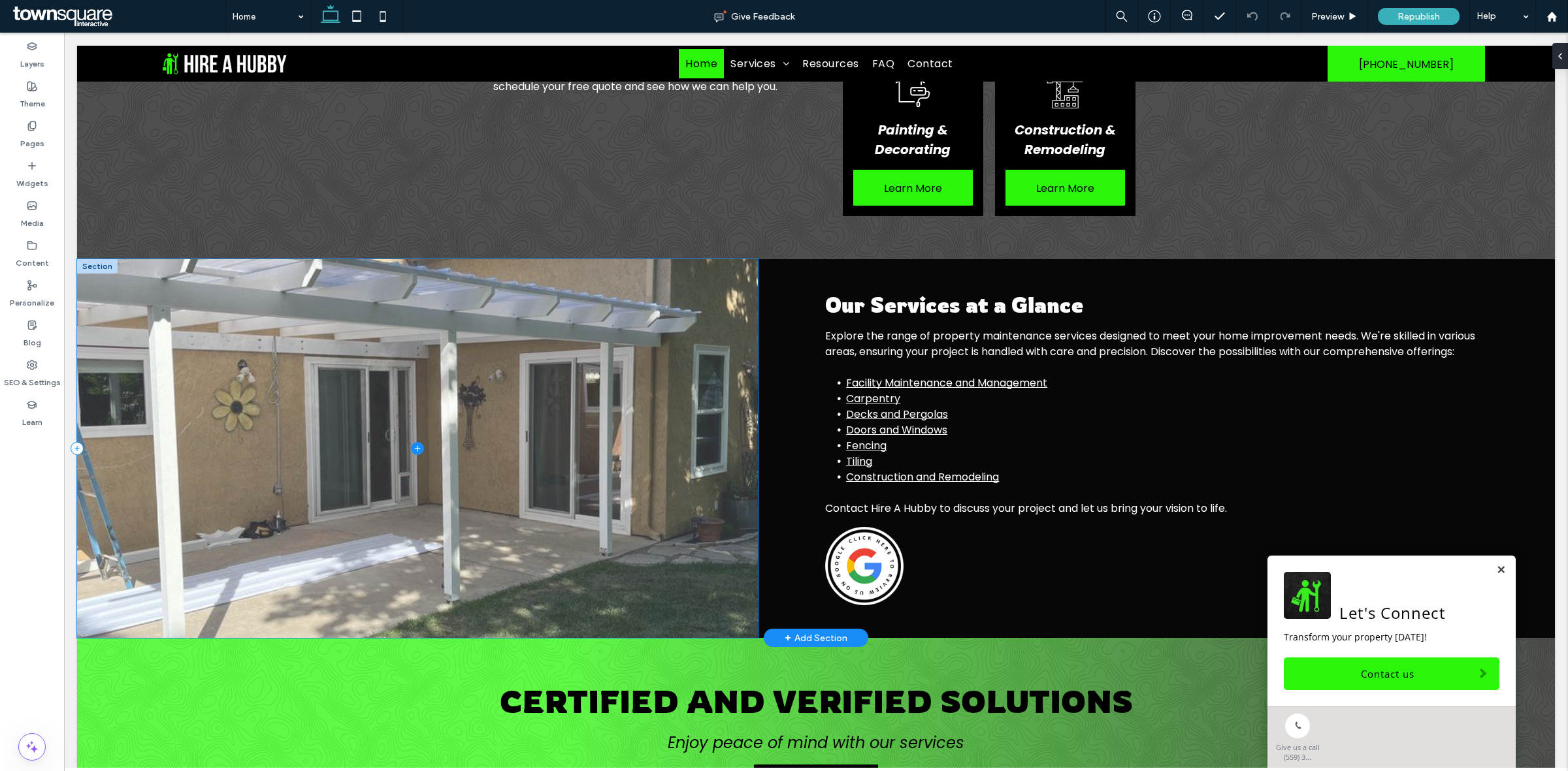
click at [553, 540] on span at bounding box center [418, 448] width 680 height 379
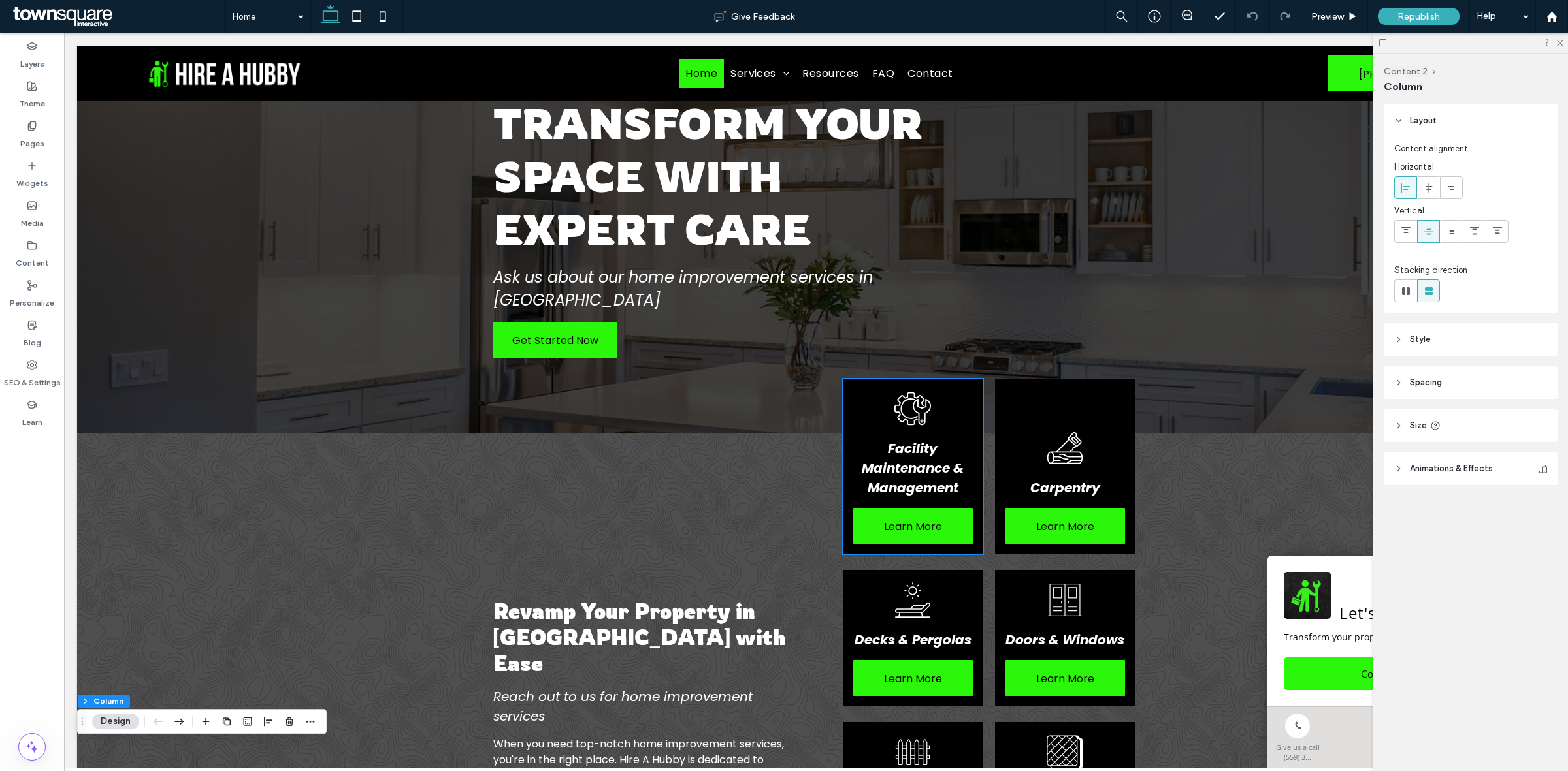
scroll to position [0, 0]
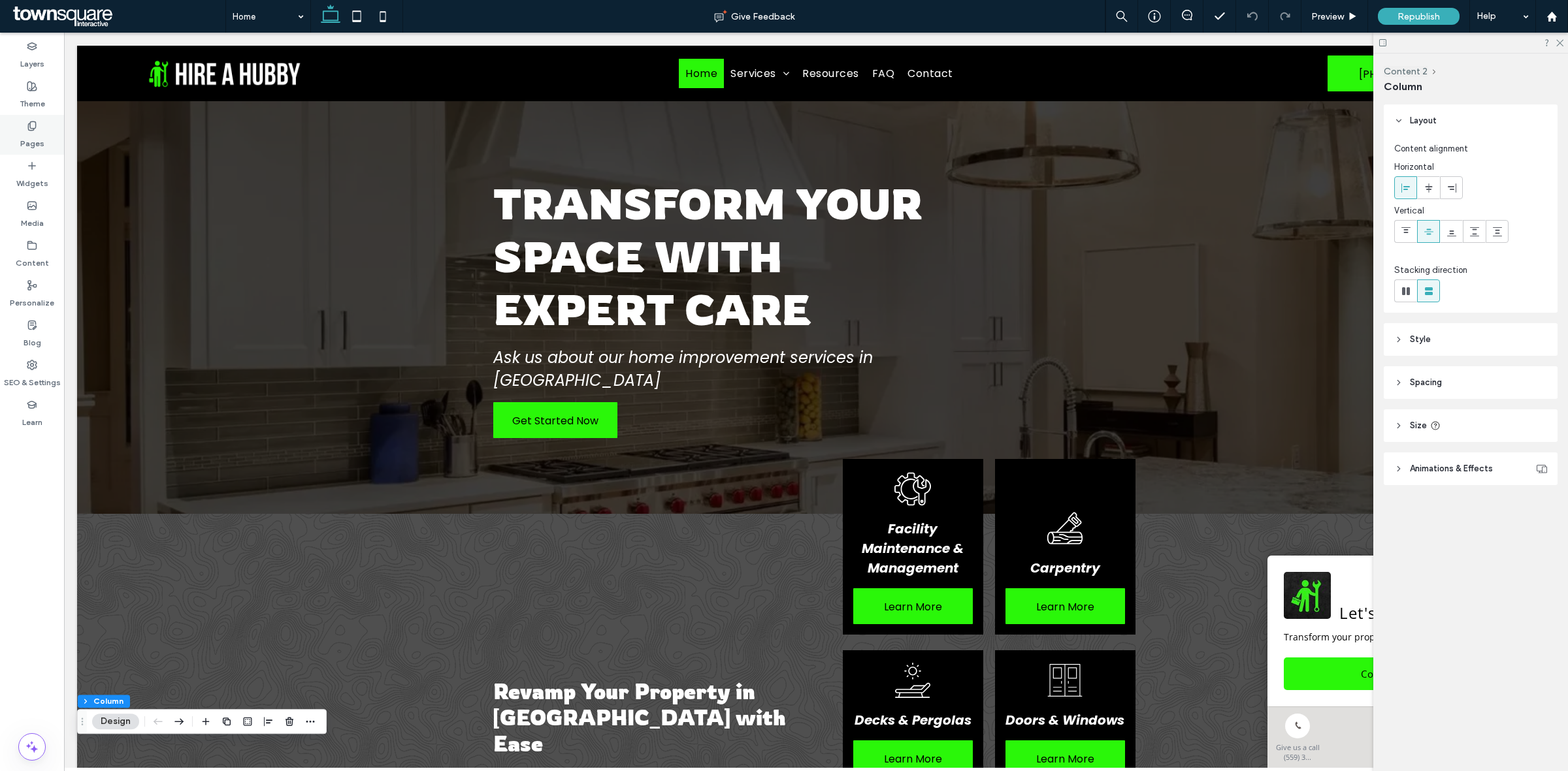
click at [36, 121] on icon at bounding box center [32, 126] width 11 height 11
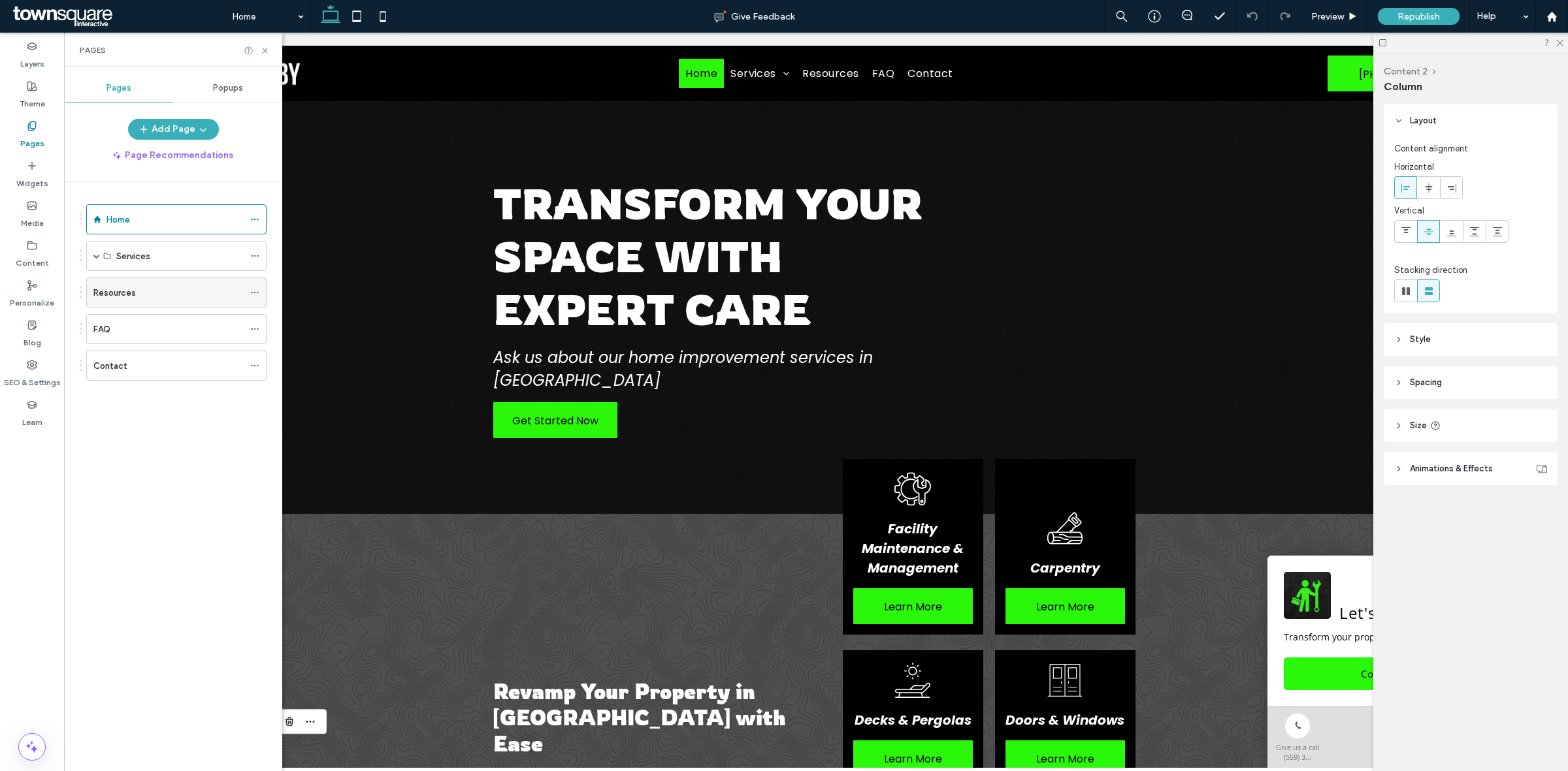
click at [136, 291] on div "Resources" at bounding box center [168, 293] width 150 height 14
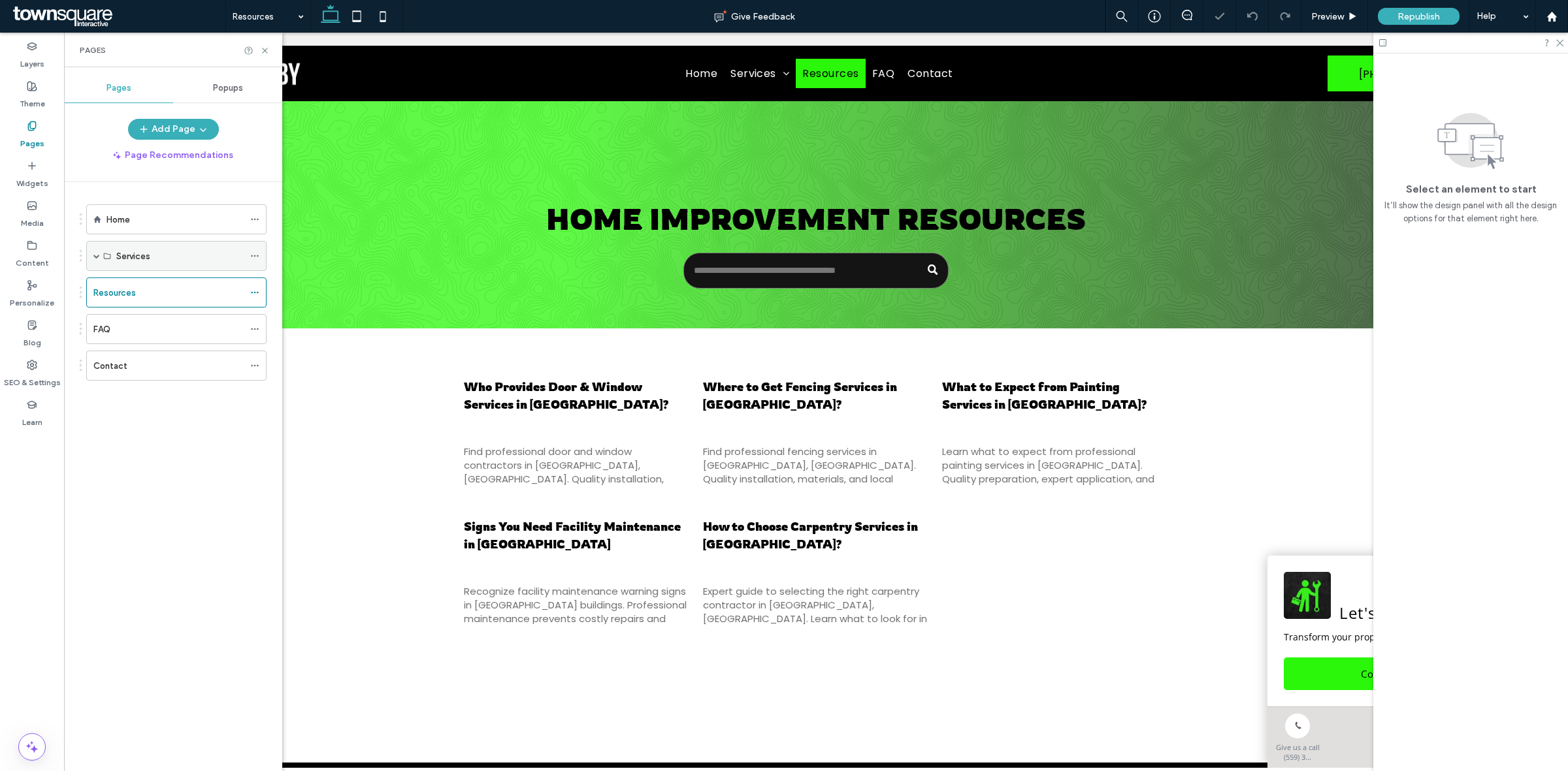
click at [124, 250] on label "Services" at bounding box center [133, 257] width 34 height 23
click at [93, 260] on span at bounding box center [96, 256] width 7 height 29
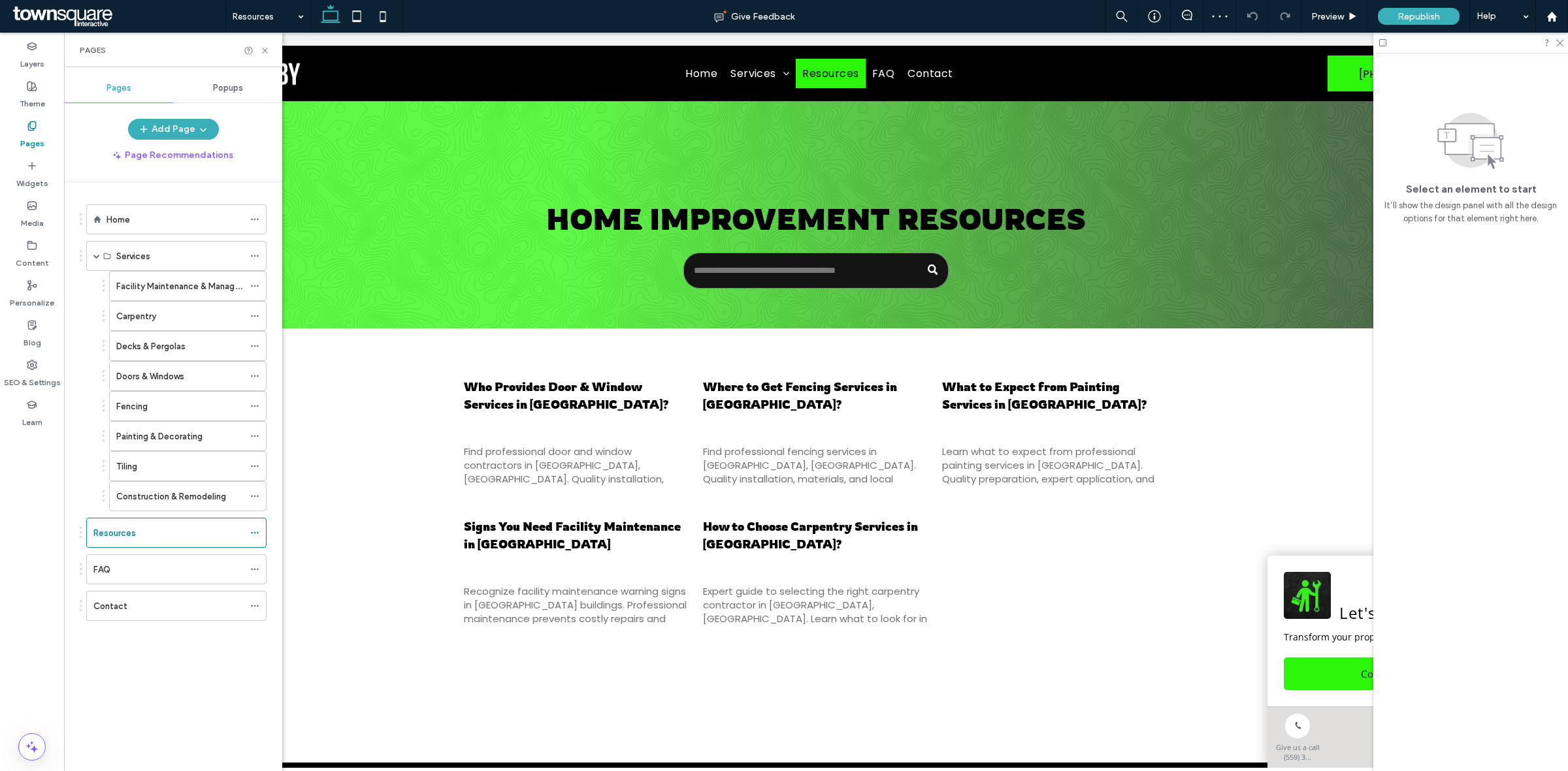
click at [132, 309] on div "Carpentry" at bounding box center [179, 316] width 127 height 29
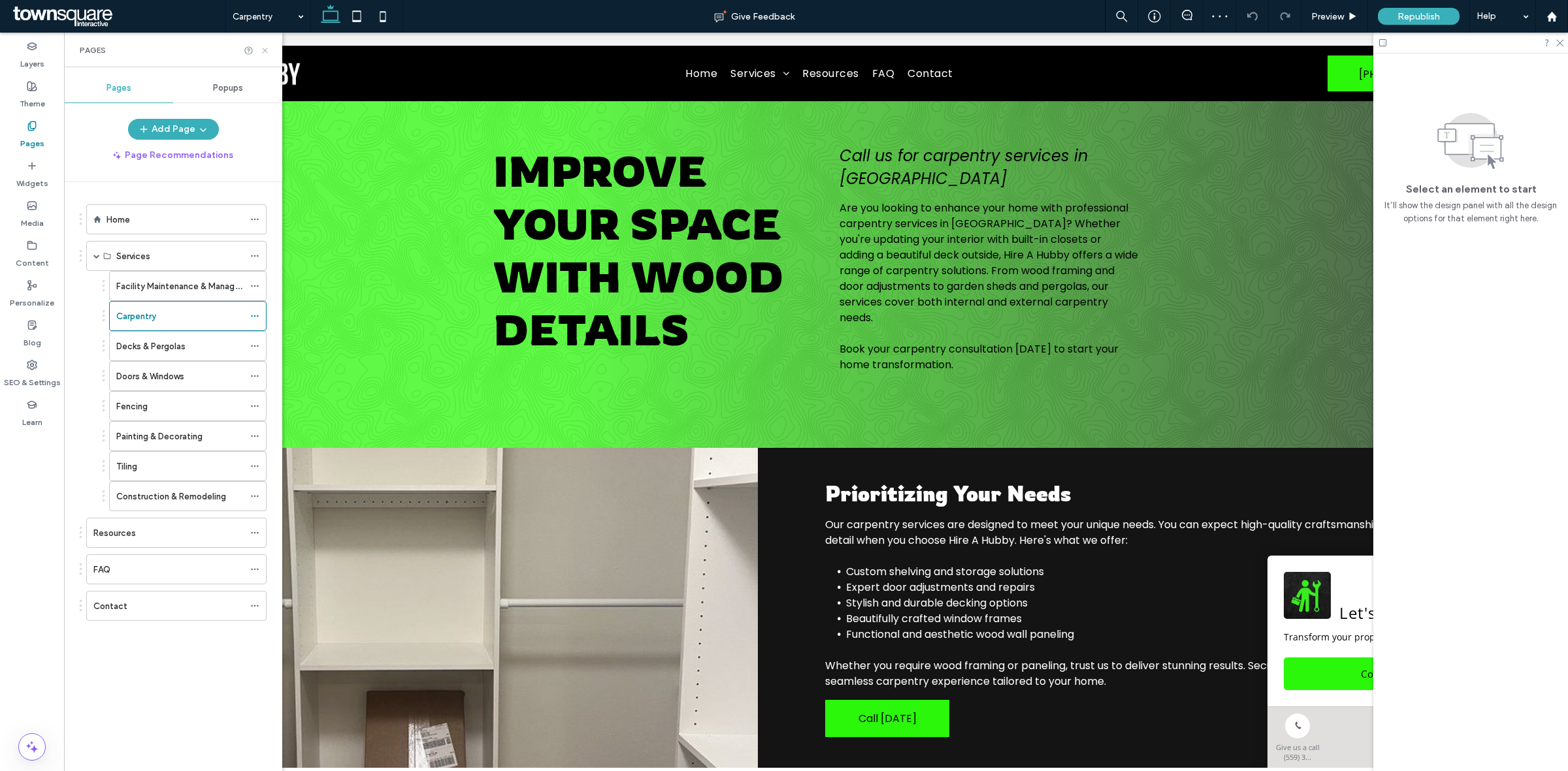
click at [269, 46] on icon at bounding box center [265, 50] width 10 height 10
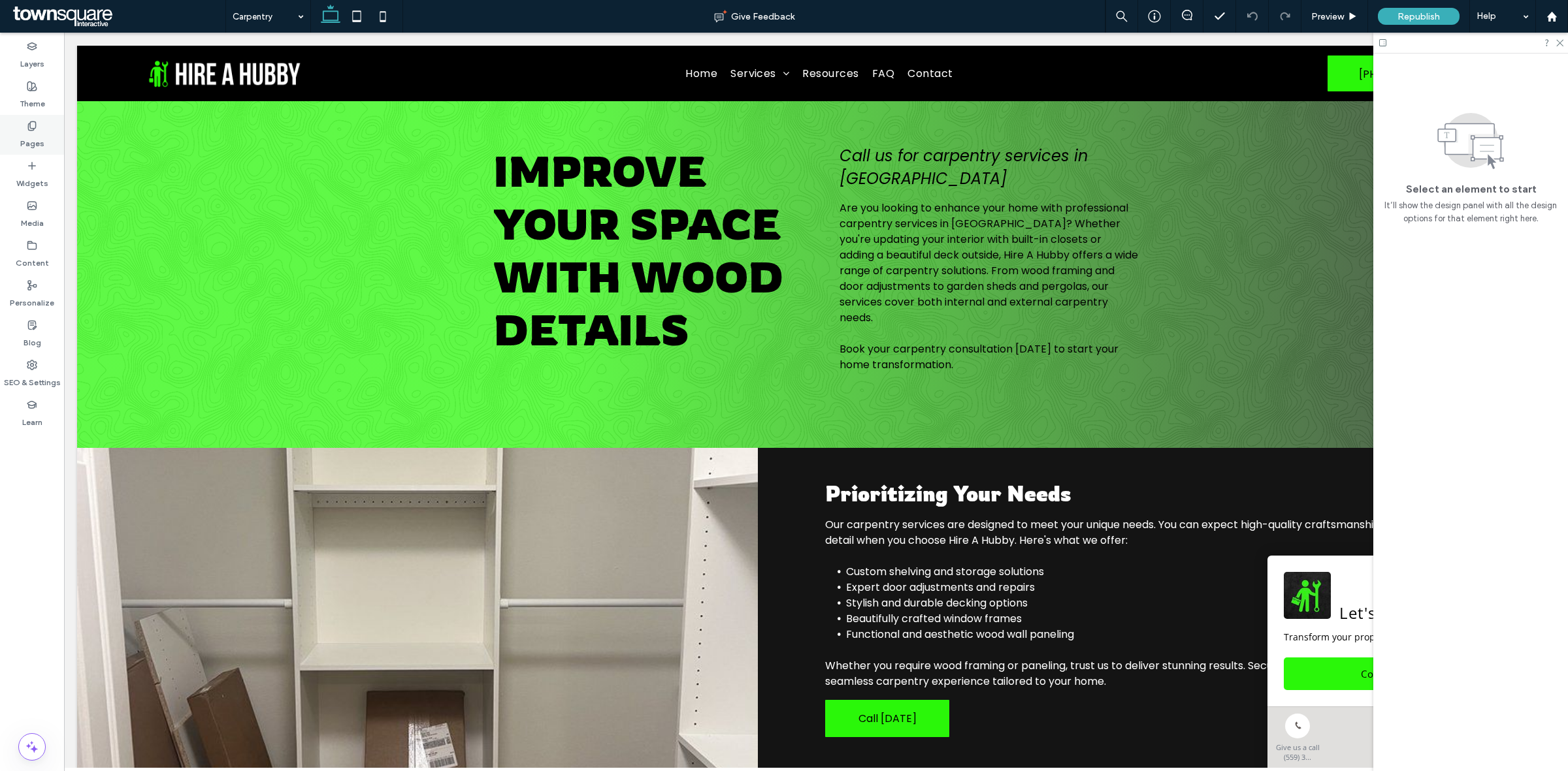
click at [38, 126] on div "Pages" at bounding box center [32, 135] width 64 height 40
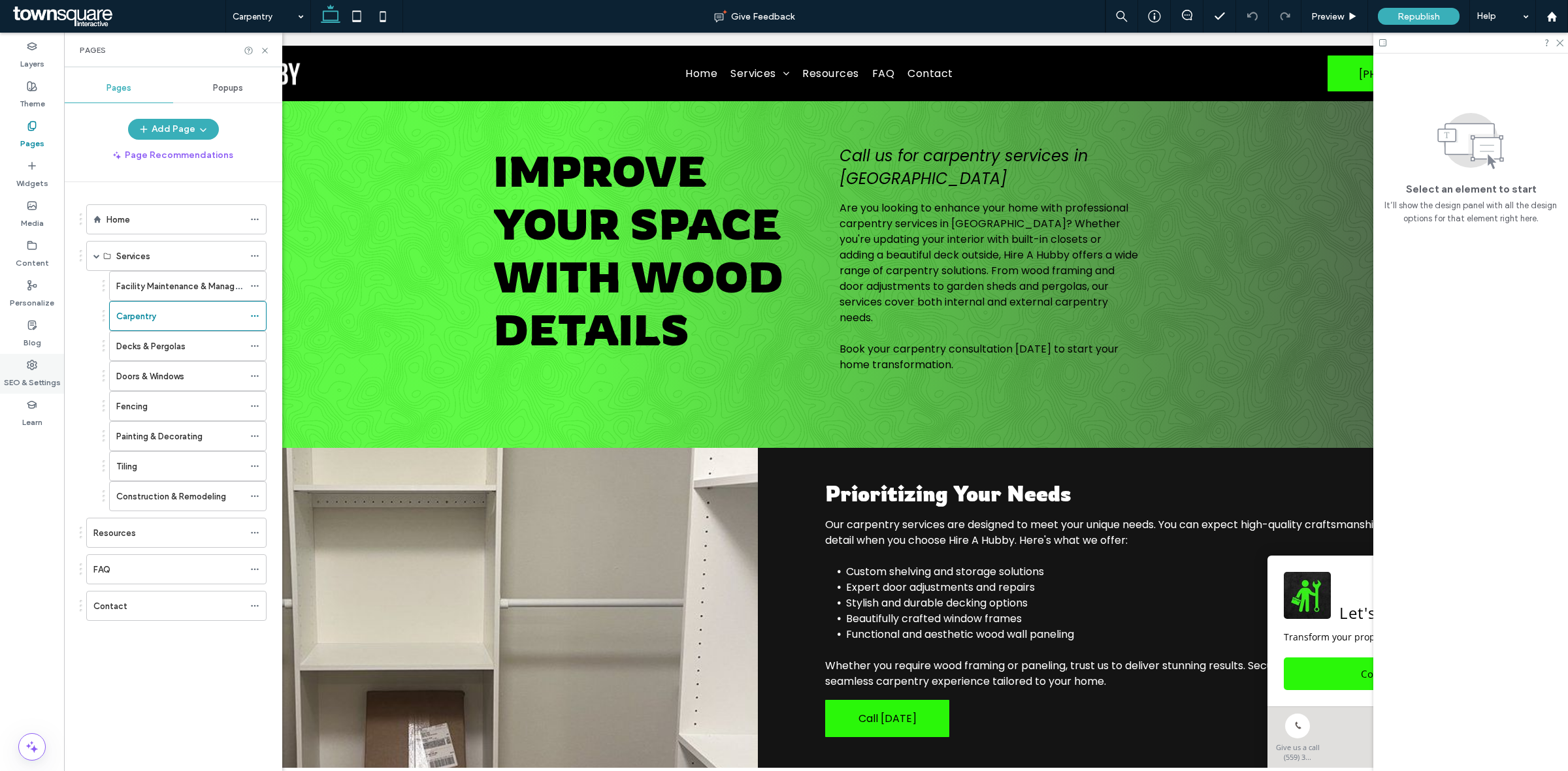
click at [27, 373] on label "SEO & Settings" at bounding box center [32, 379] width 57 height 18
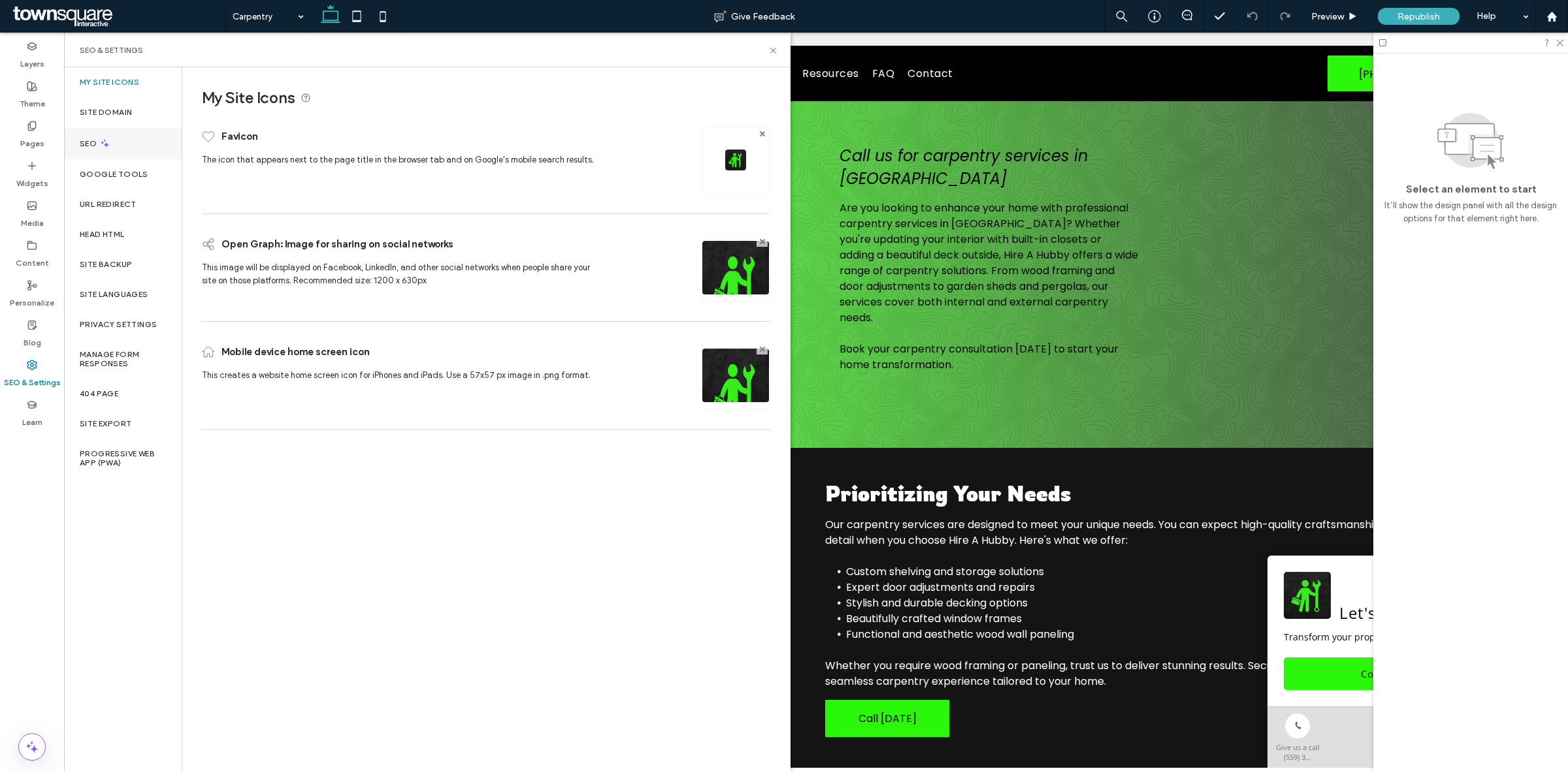
click at [107, 127] on div "SEO" at bounding box center [122, 142] width 117 height 32
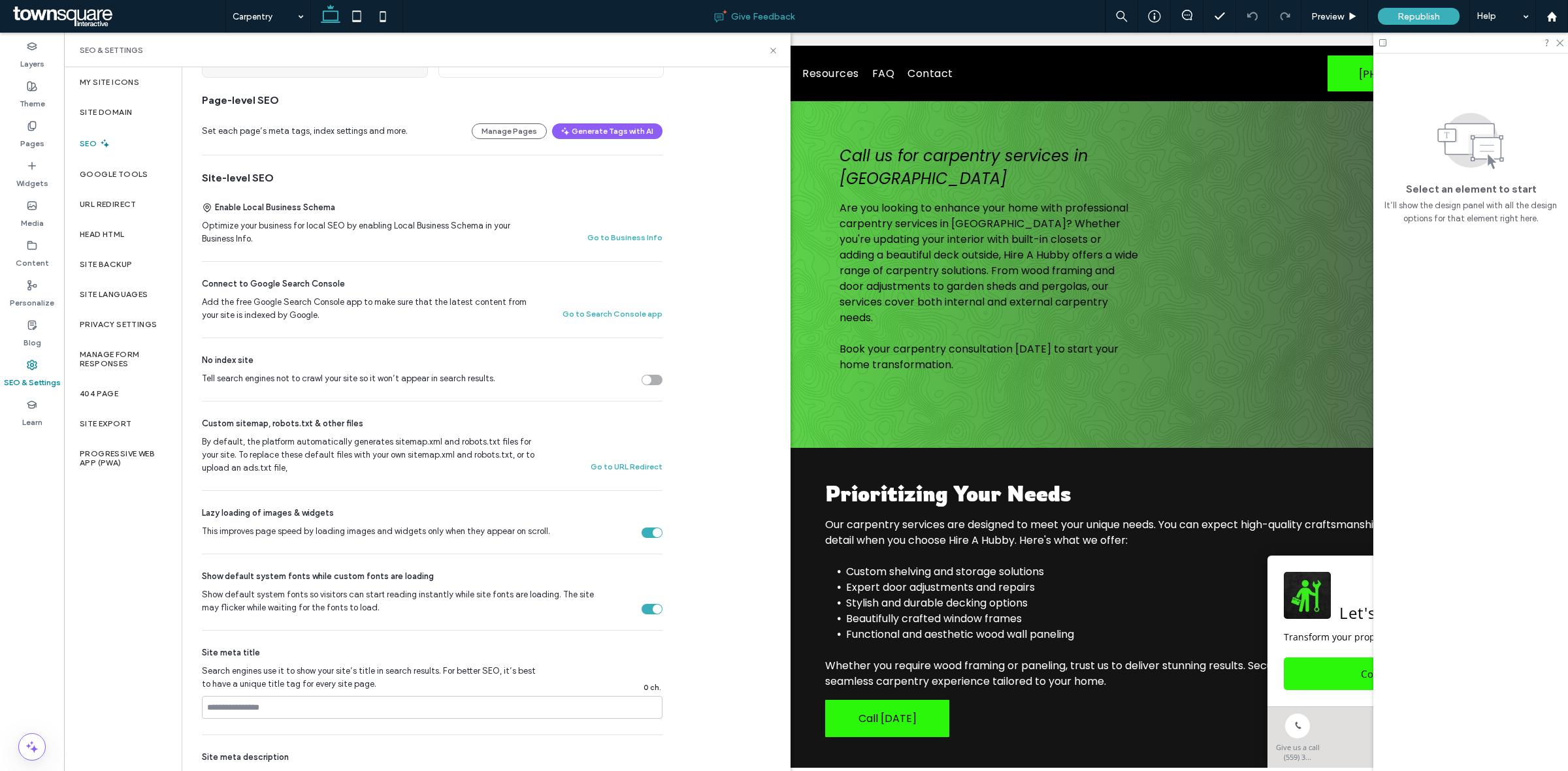
scroll to position [164, 0]
click at [33, 117] on div "Pages" at bounding box center [32, 135] width 64 height 40
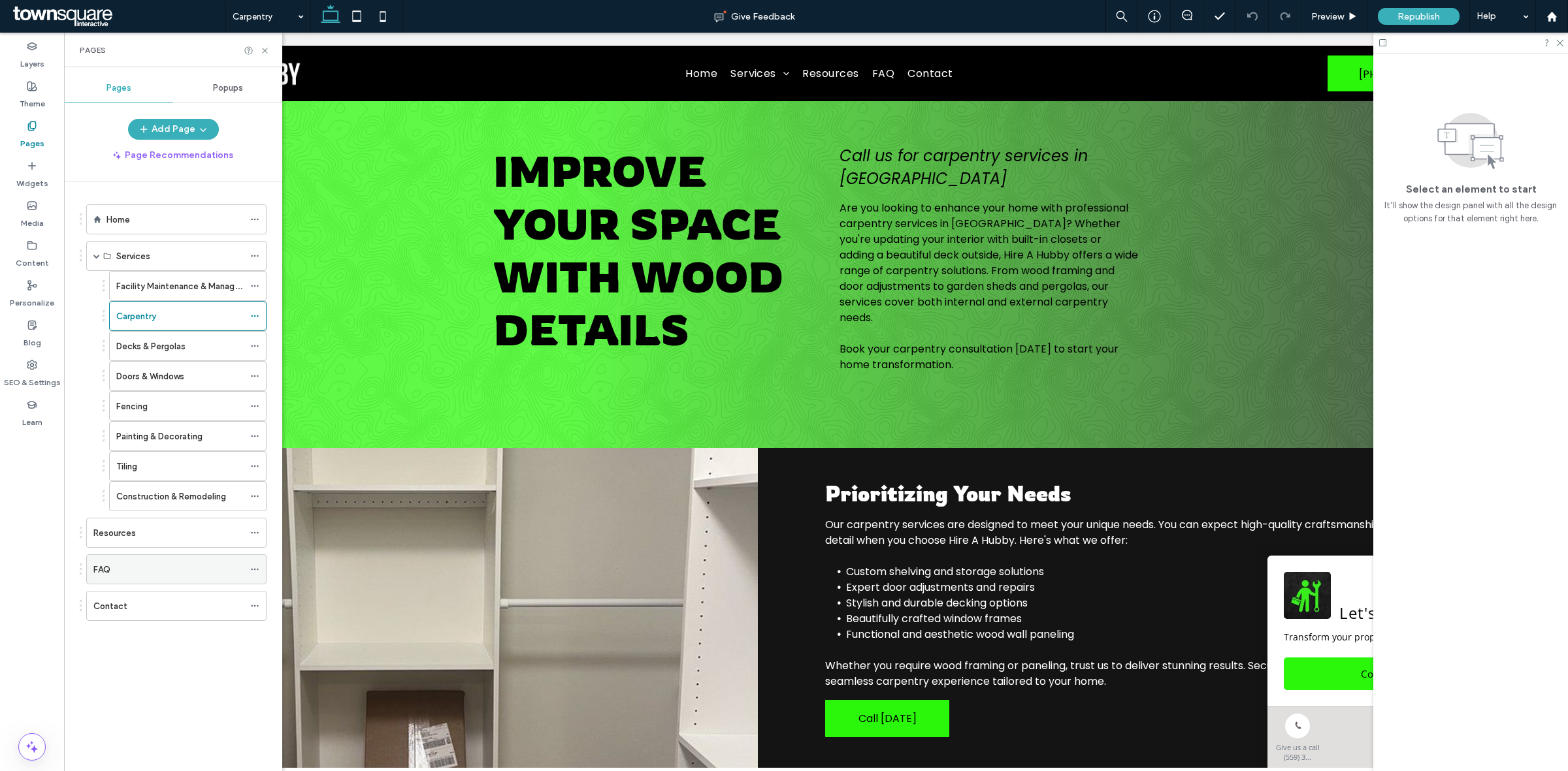
click at [106, 580] on label "FAQ" at bounding box center [102, 570] width 17 height 23
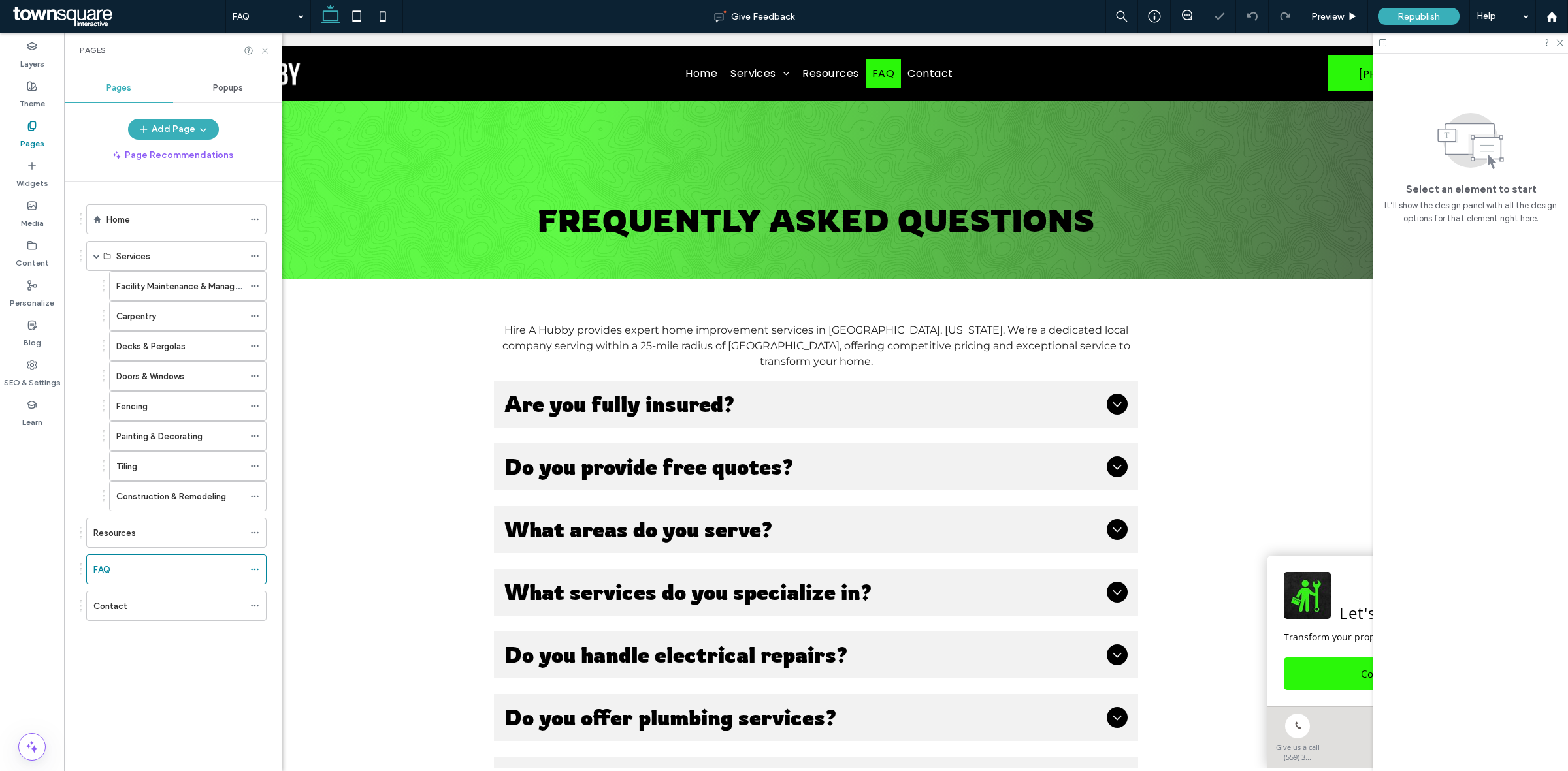
click at [260, 53] on icon at bounding box center [265, 50] width 10 height 10
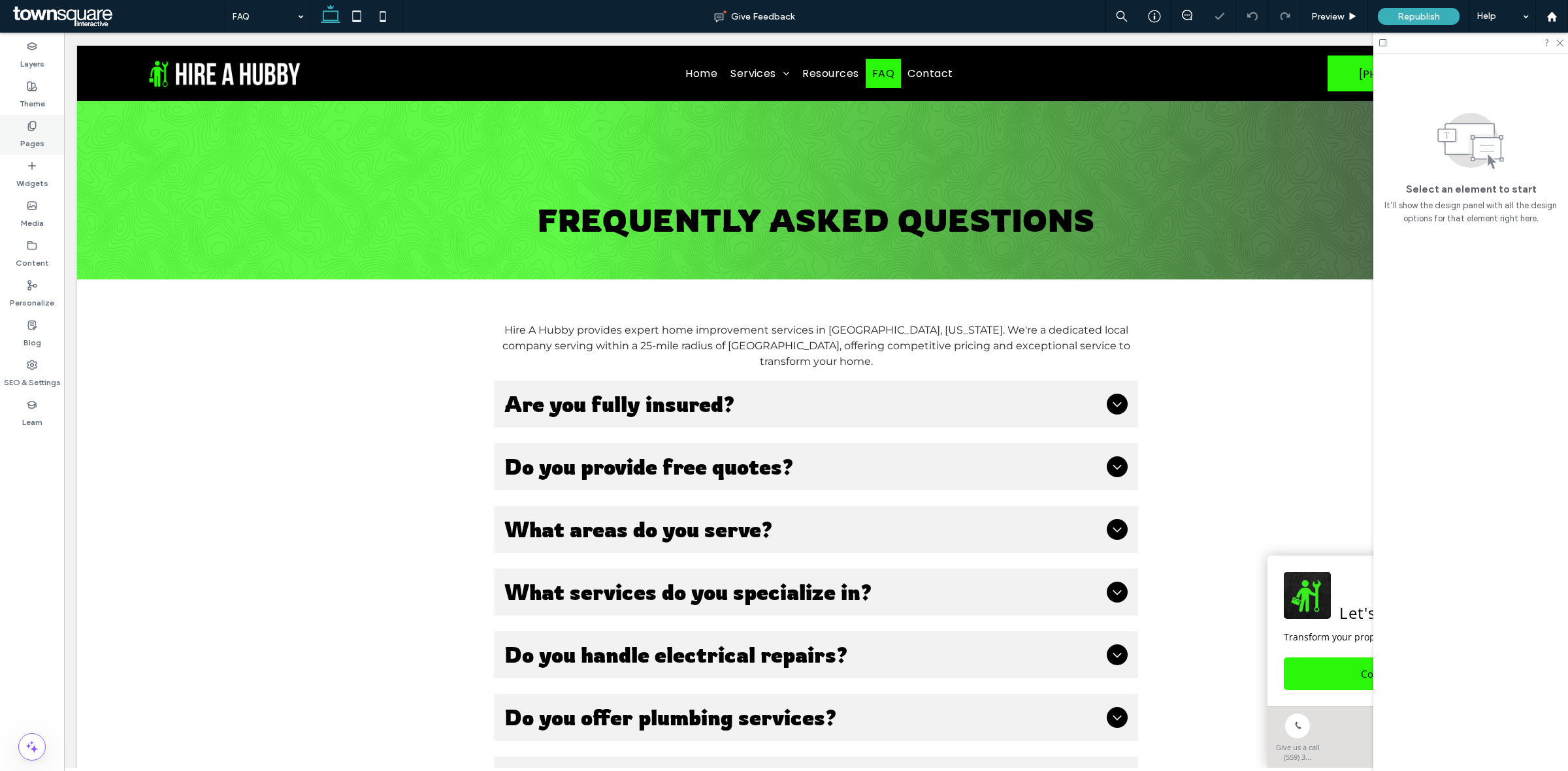
click at [25, 126] on div "Pages" at bounding box center [32, 135] width 64 height 40
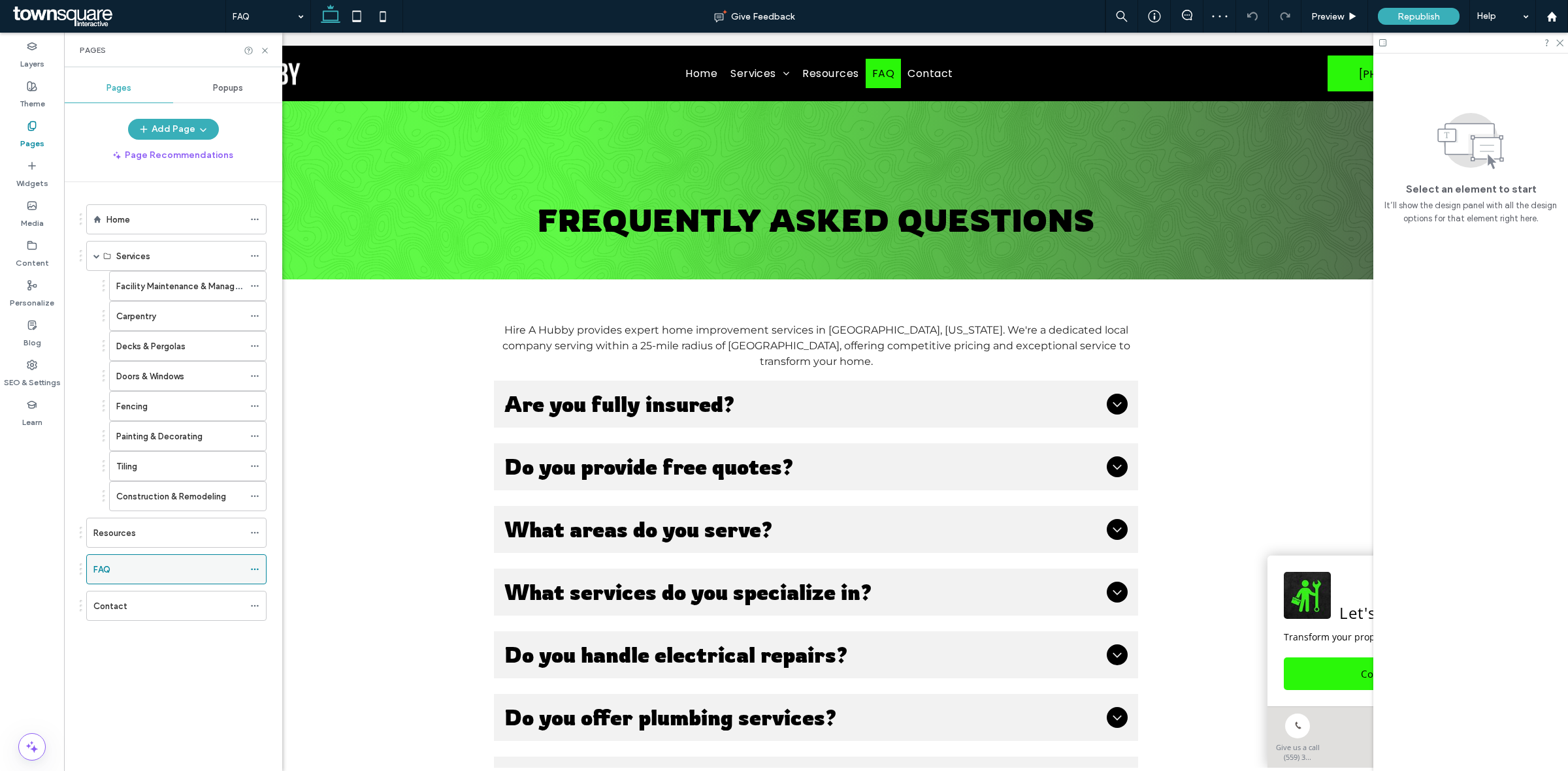
click at [254, 574] on icon at bounding box center [254, 569] width 9 height 9
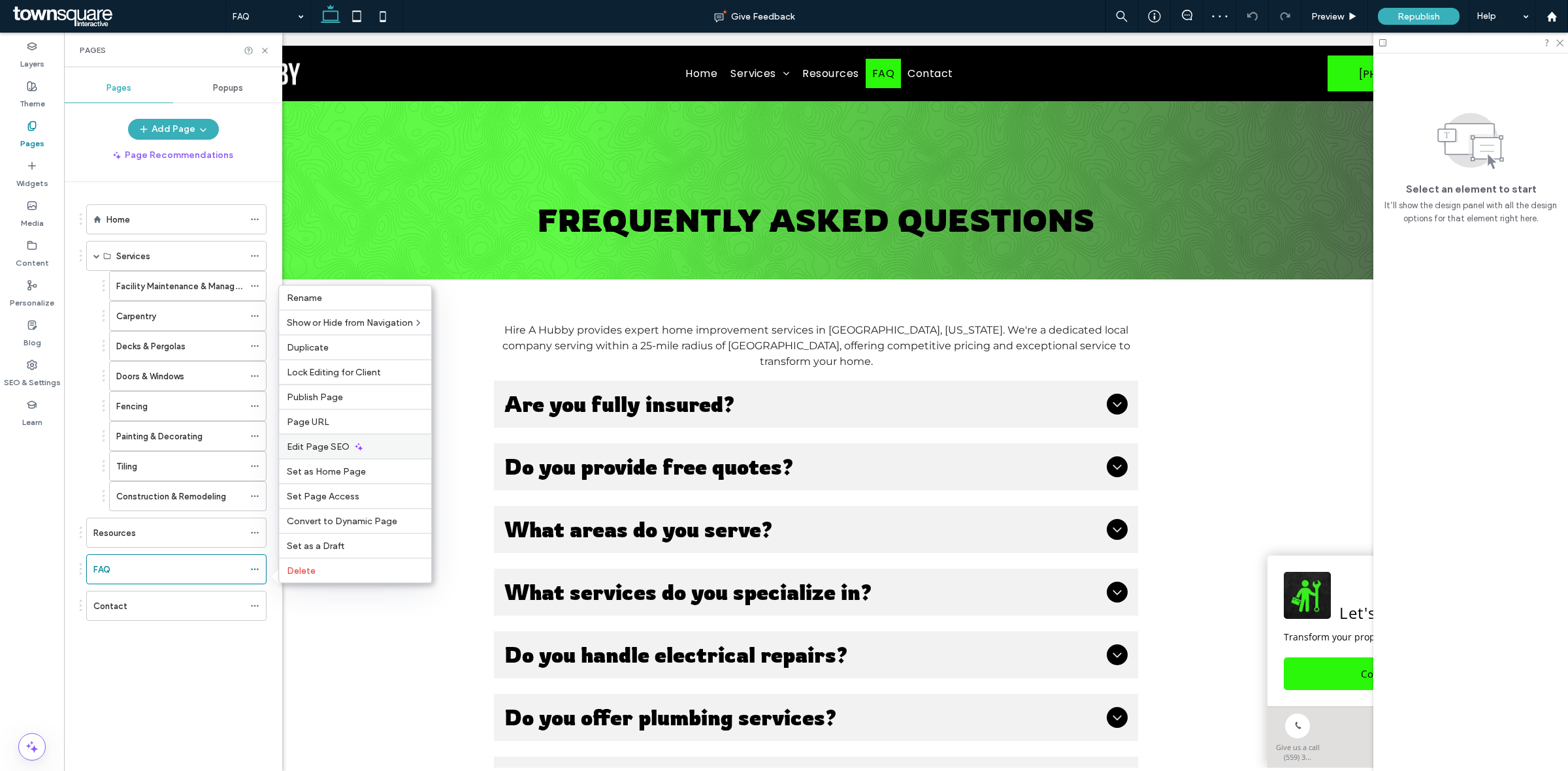
click at [308, 446] on span "Edit Page SEO" at bounding box center [318, 447] width 63 height 11
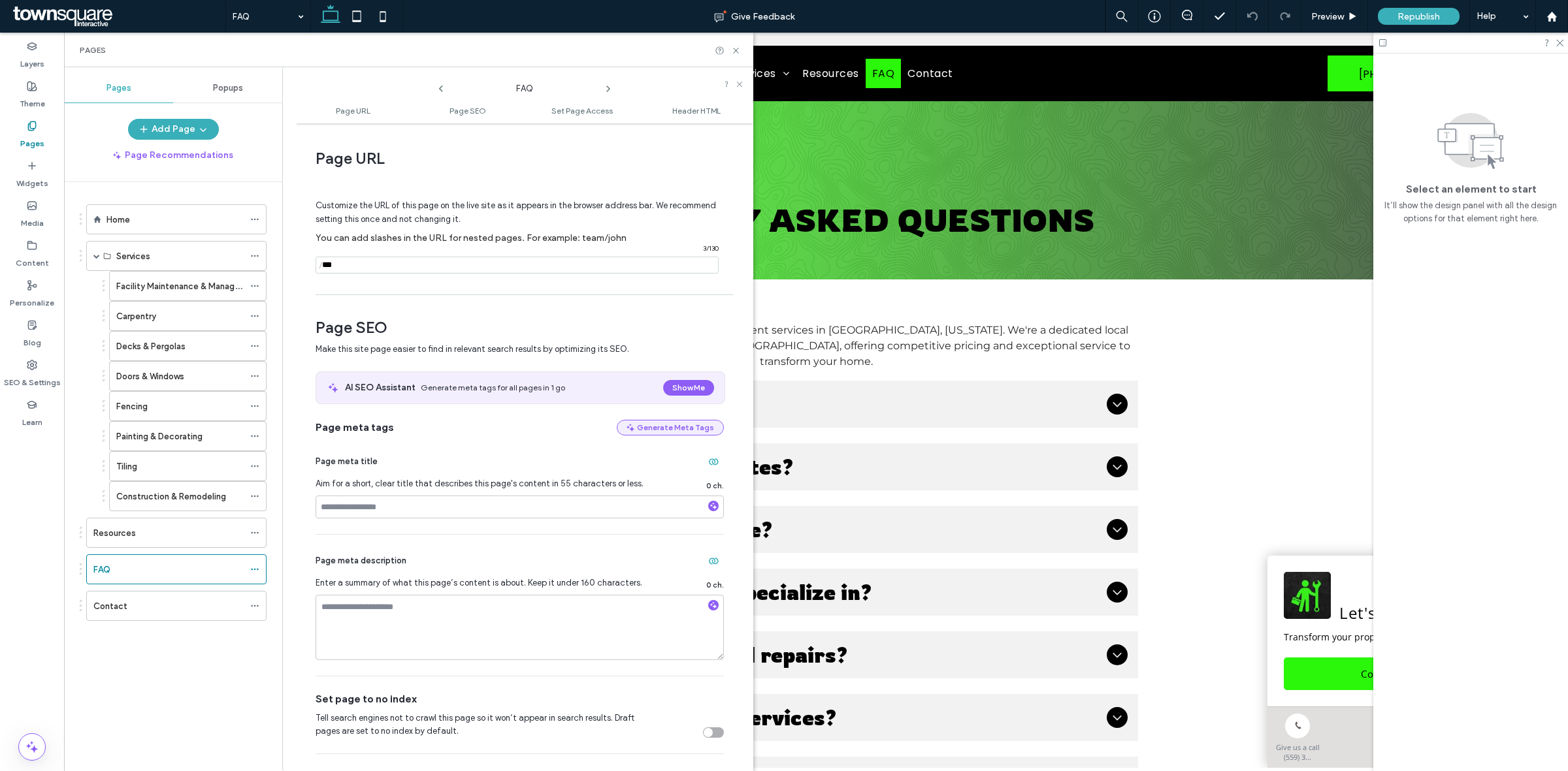
click at [676, 428] on button "Generate Meta Tags" at bounding box center [670, 427] width 108 height 15
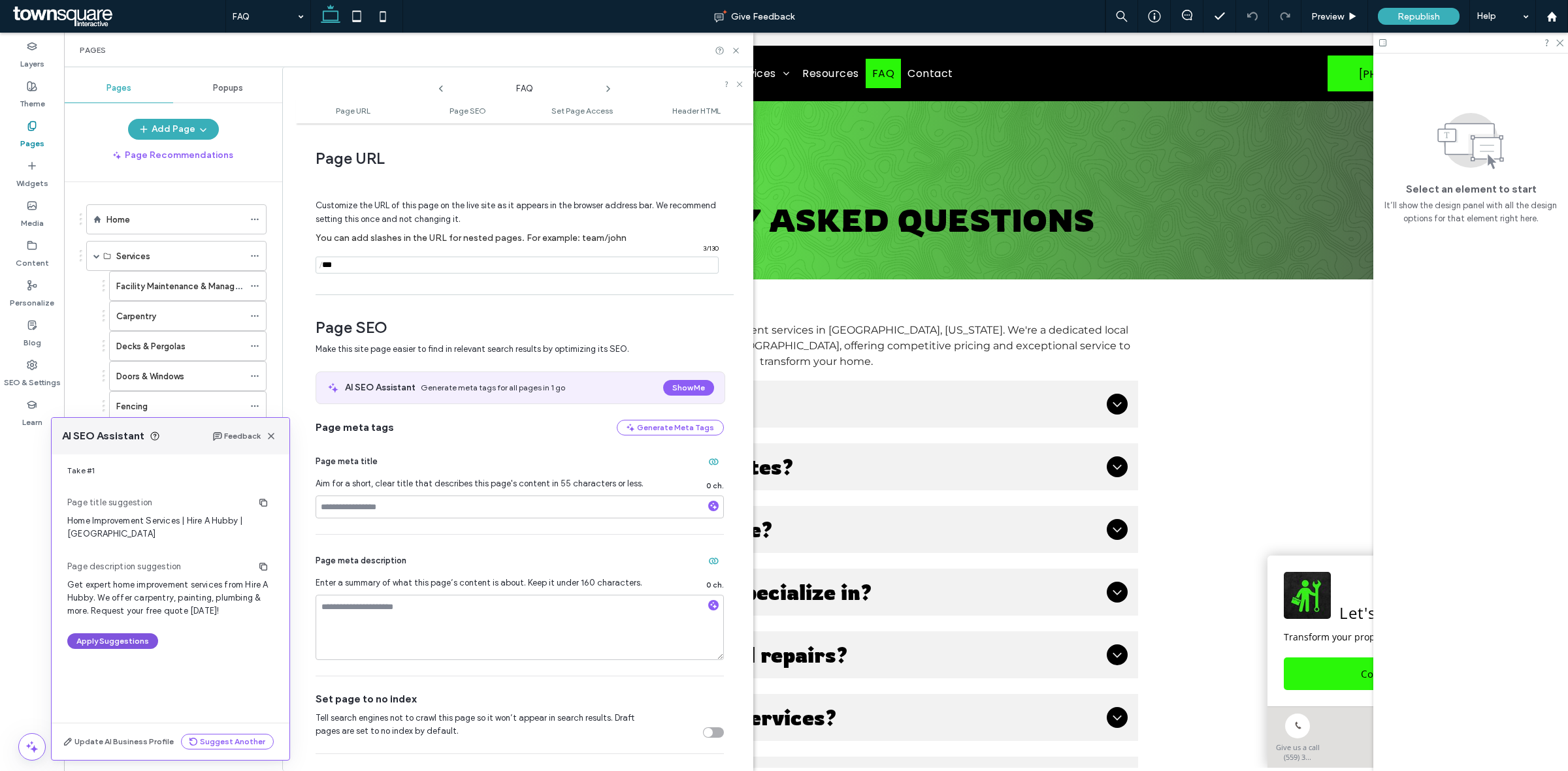
click at [132, 637] on button "Apply Suggestions" at bounding box center [112, 641] width 91 height 15
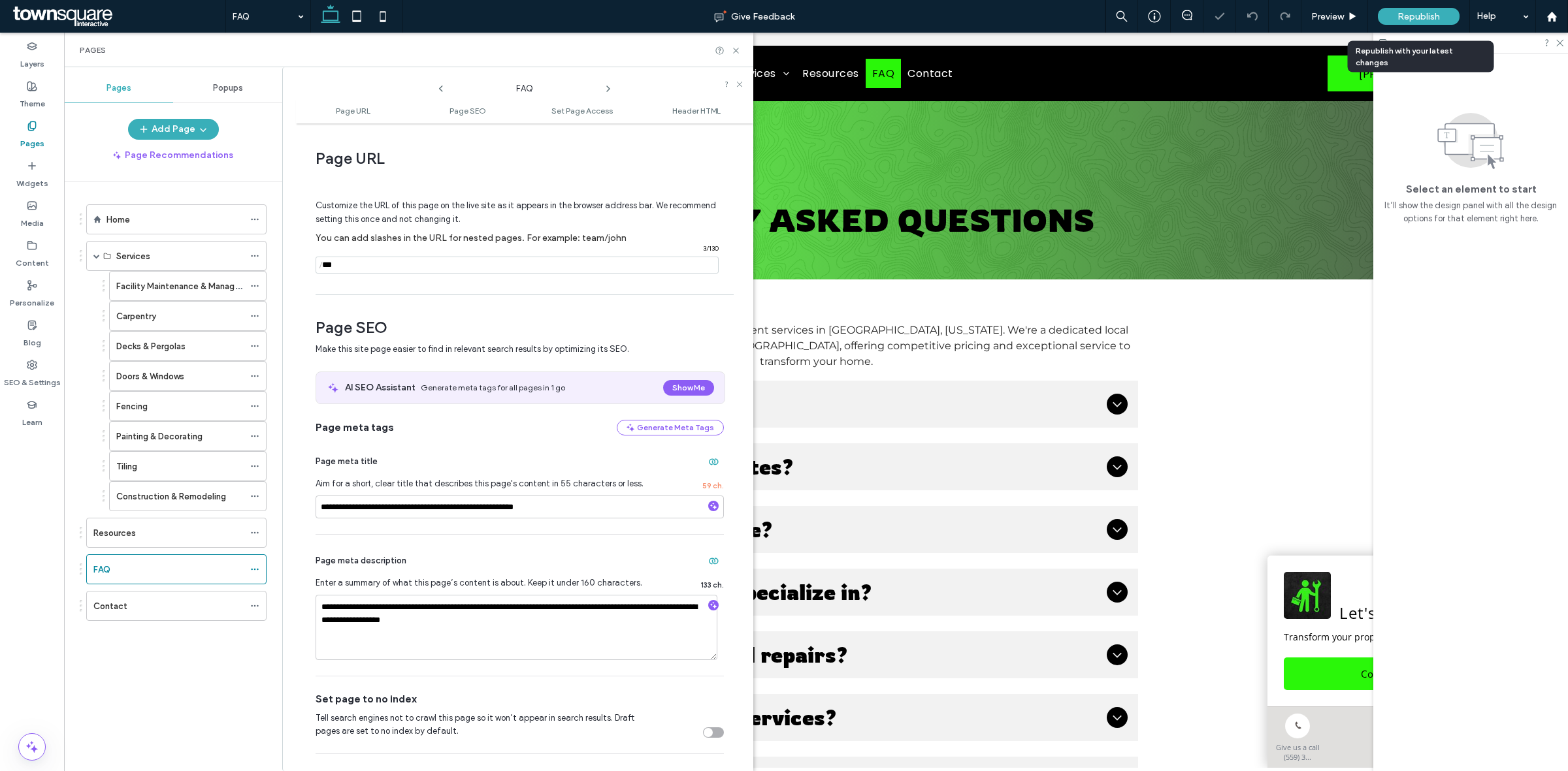
click at [1404, 13] on span "Republish" at bounding box center [1419, 15] width 43 height 11
